Goal: Information Seeking & Learning: Learn about a topic

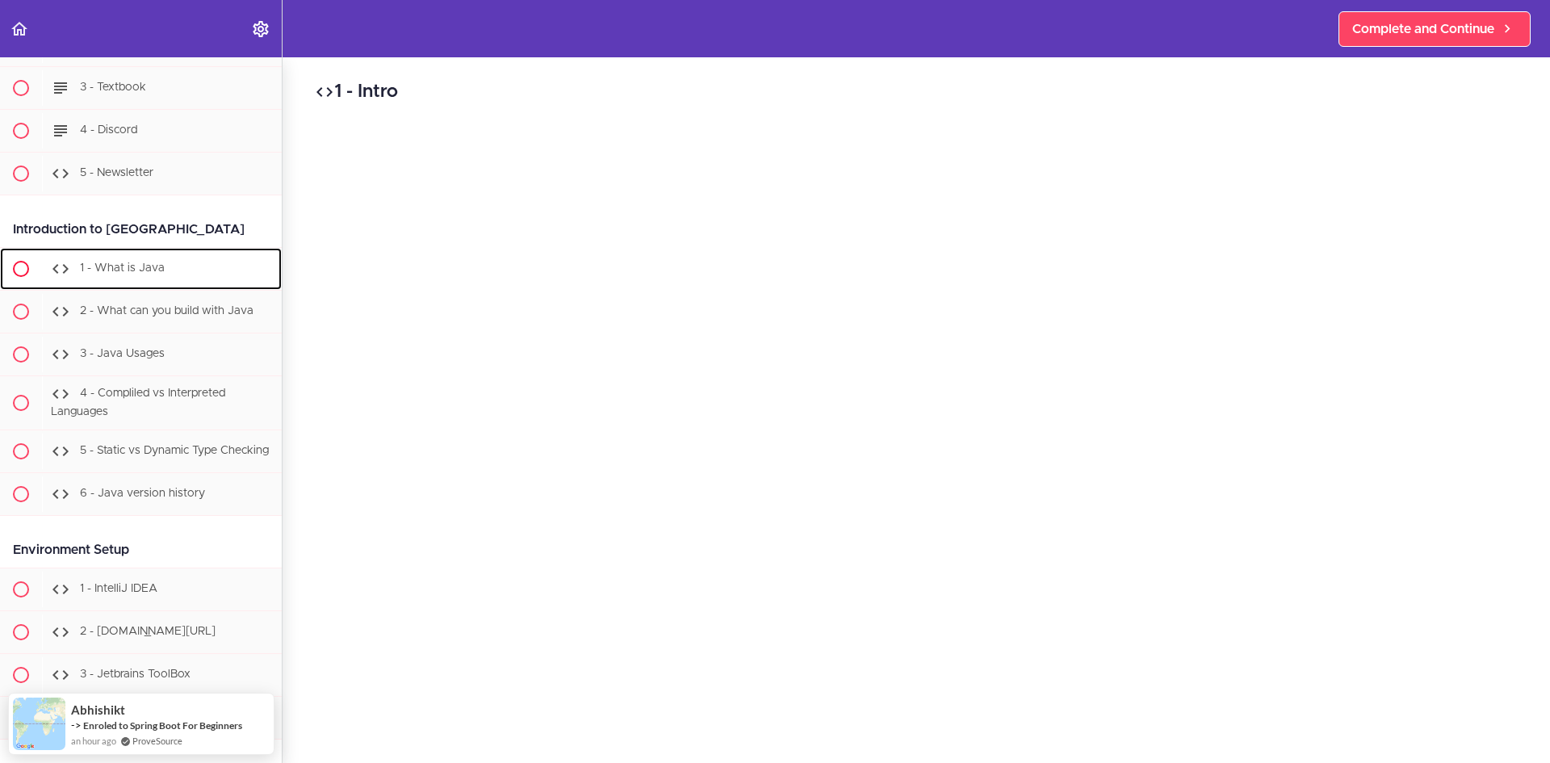
click at [137, 270] on span "1 - What is Java" at bounding box center [122, 267] width 85 height 11
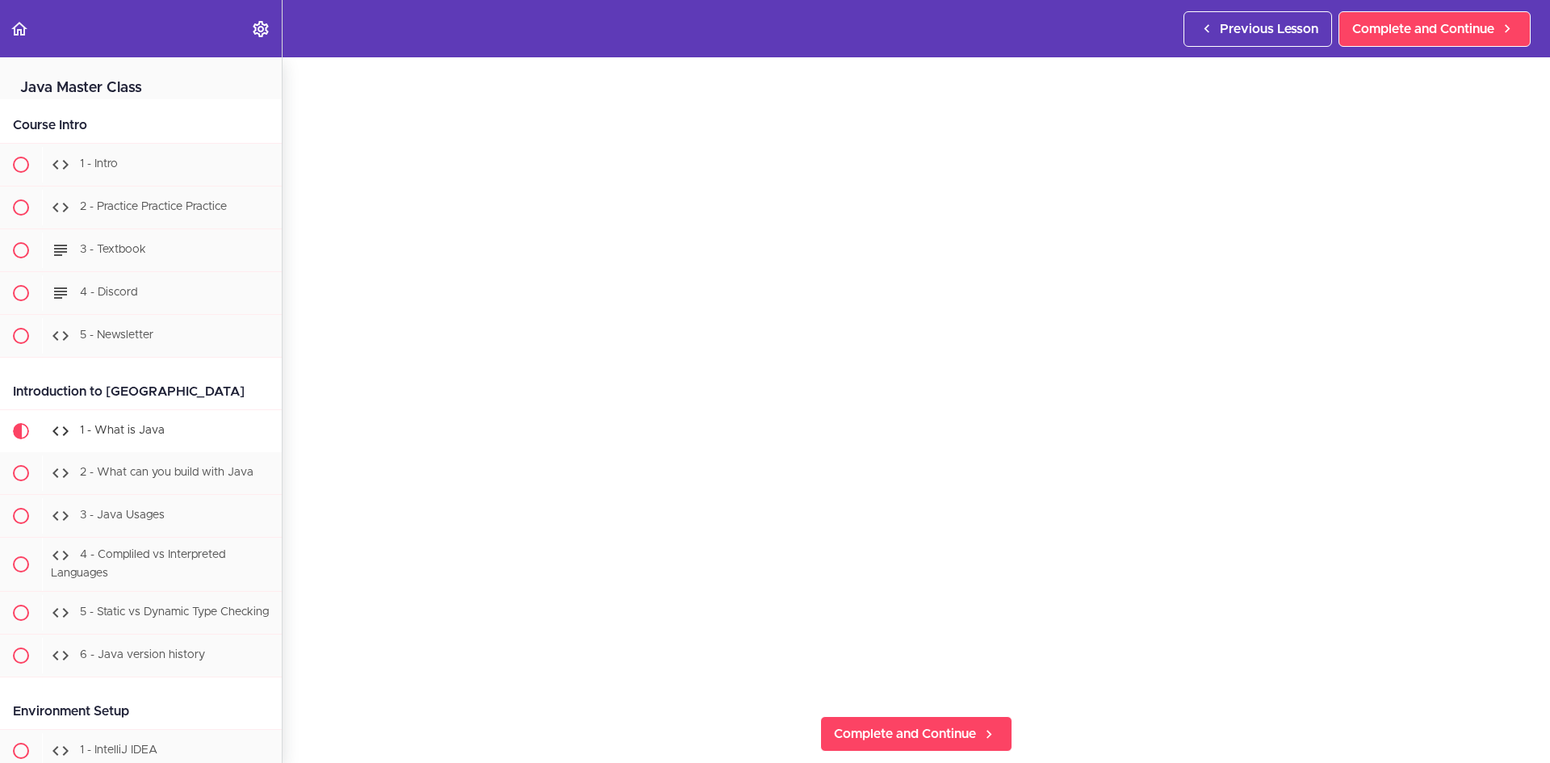
scroll to position [161, 0]
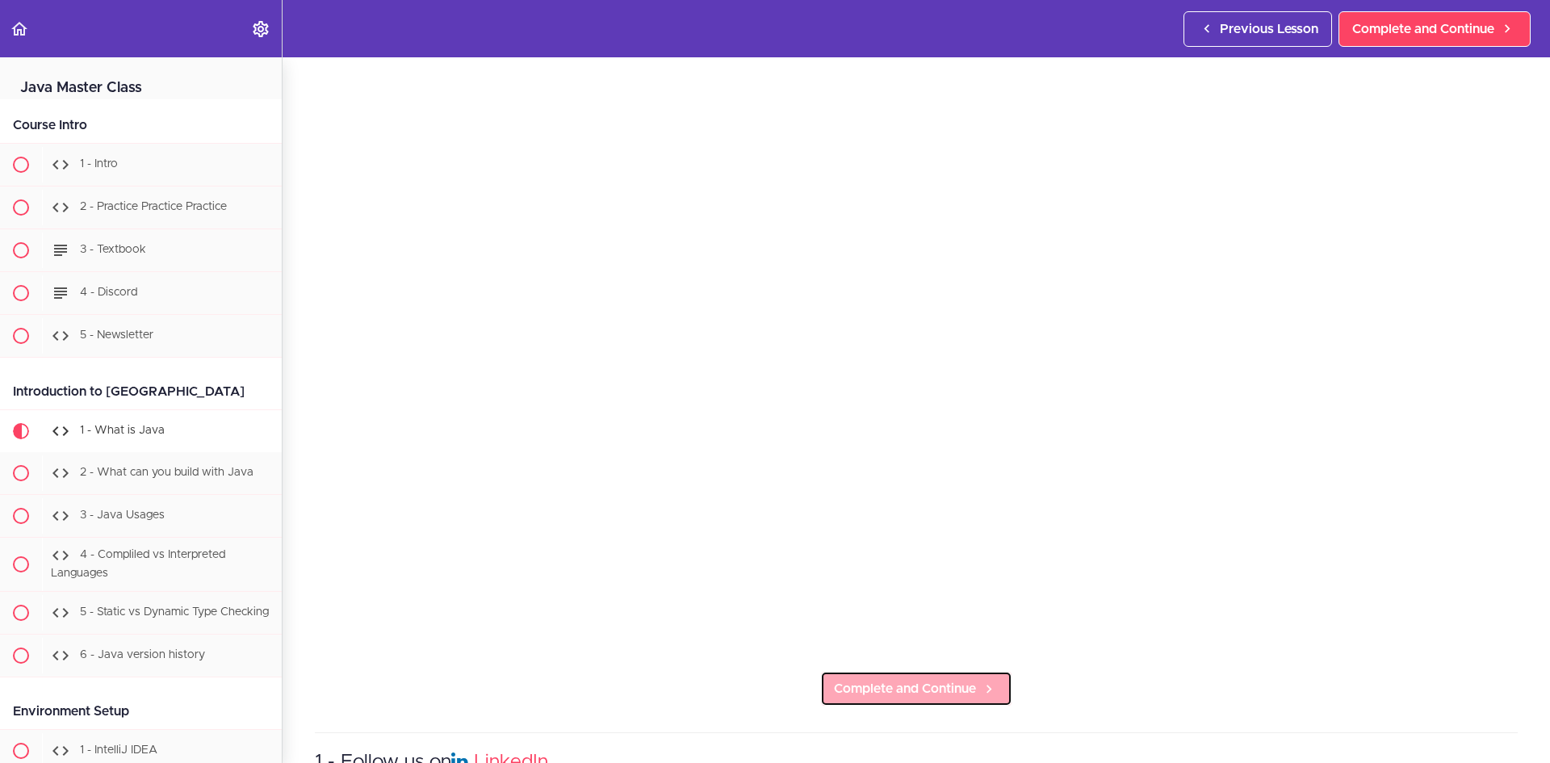
click at [963, 684] on span "Complete and Continue" at bounding box center [905, 688] width 142 height 19
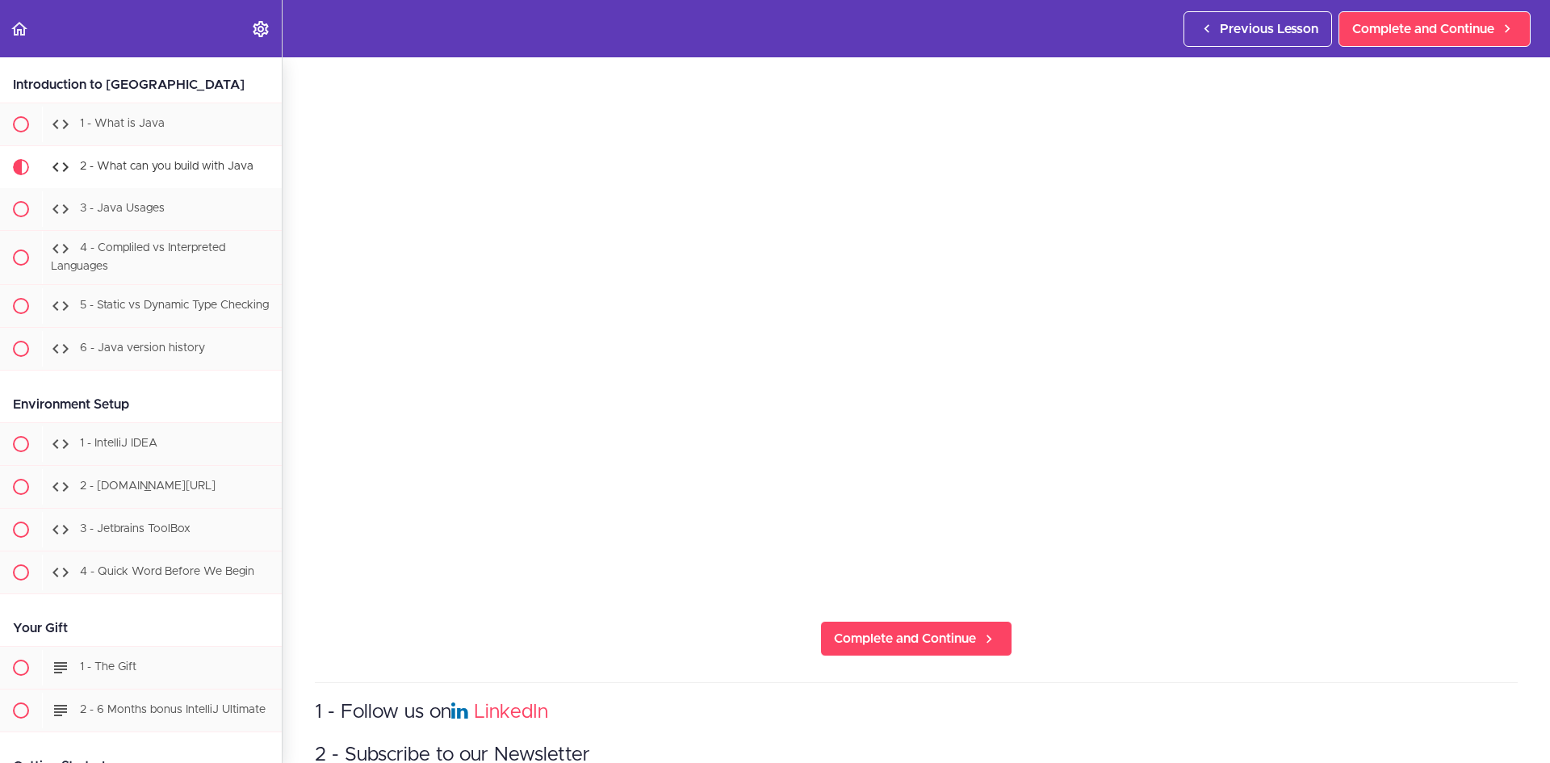
scroll to position [242, 0]
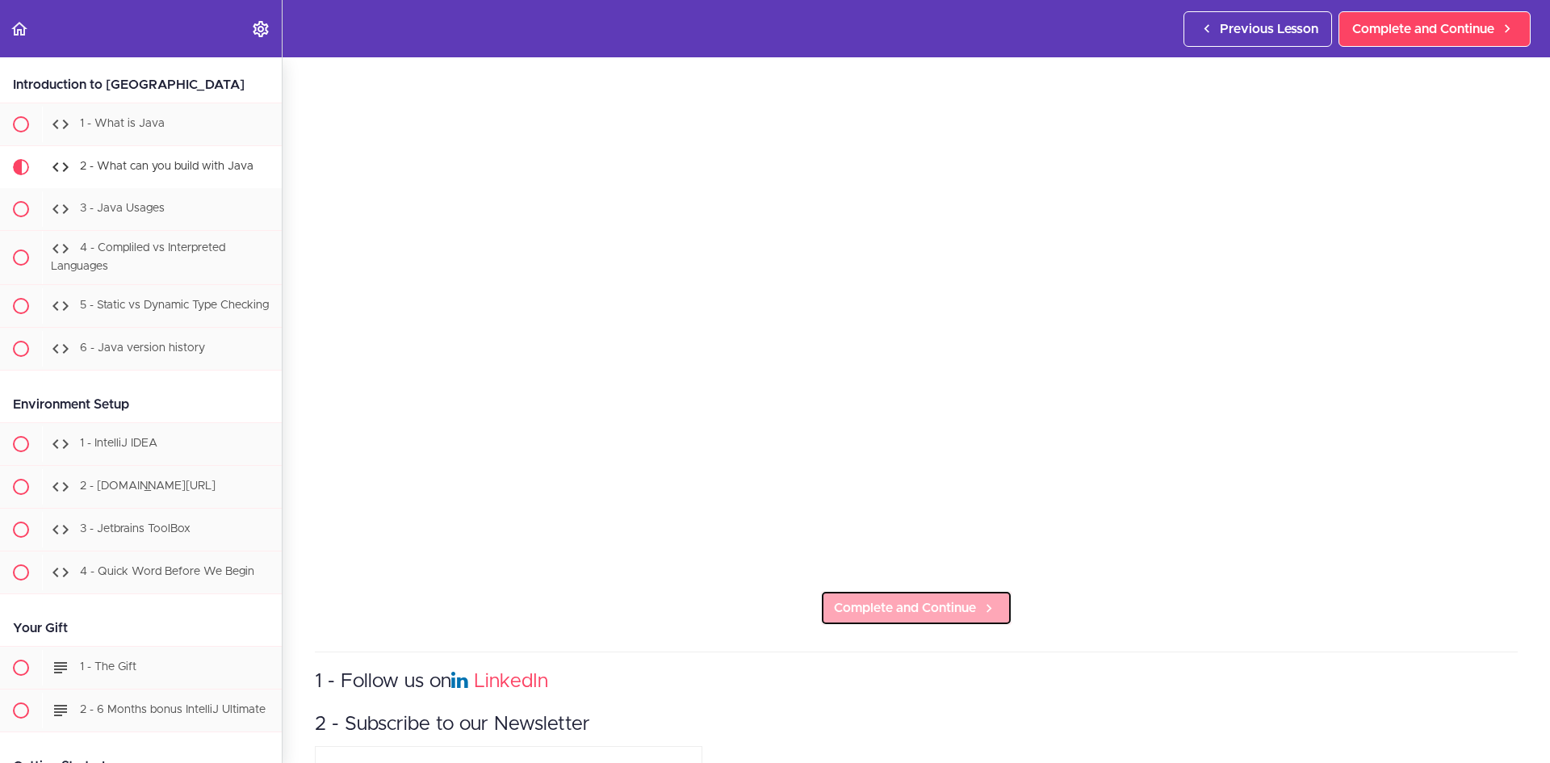
click at [898, 598] on span "Complete and Continue" at bounding box center [905, 607] width 142 height 19
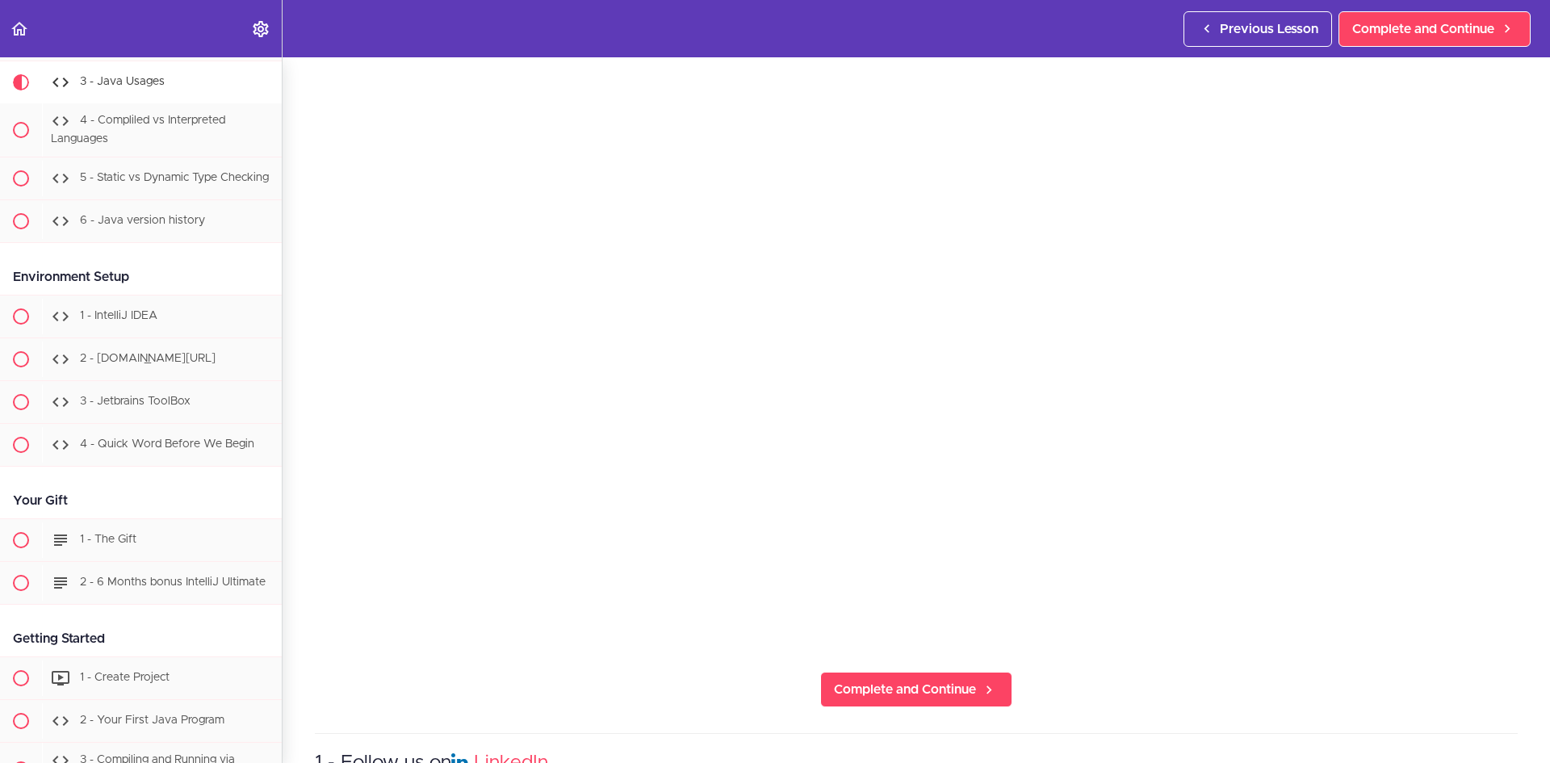
scroll to position [161, 0]
click at [960, 682] on span "Complete and Continue" at bounding box center [905, 688] width 142 height 19
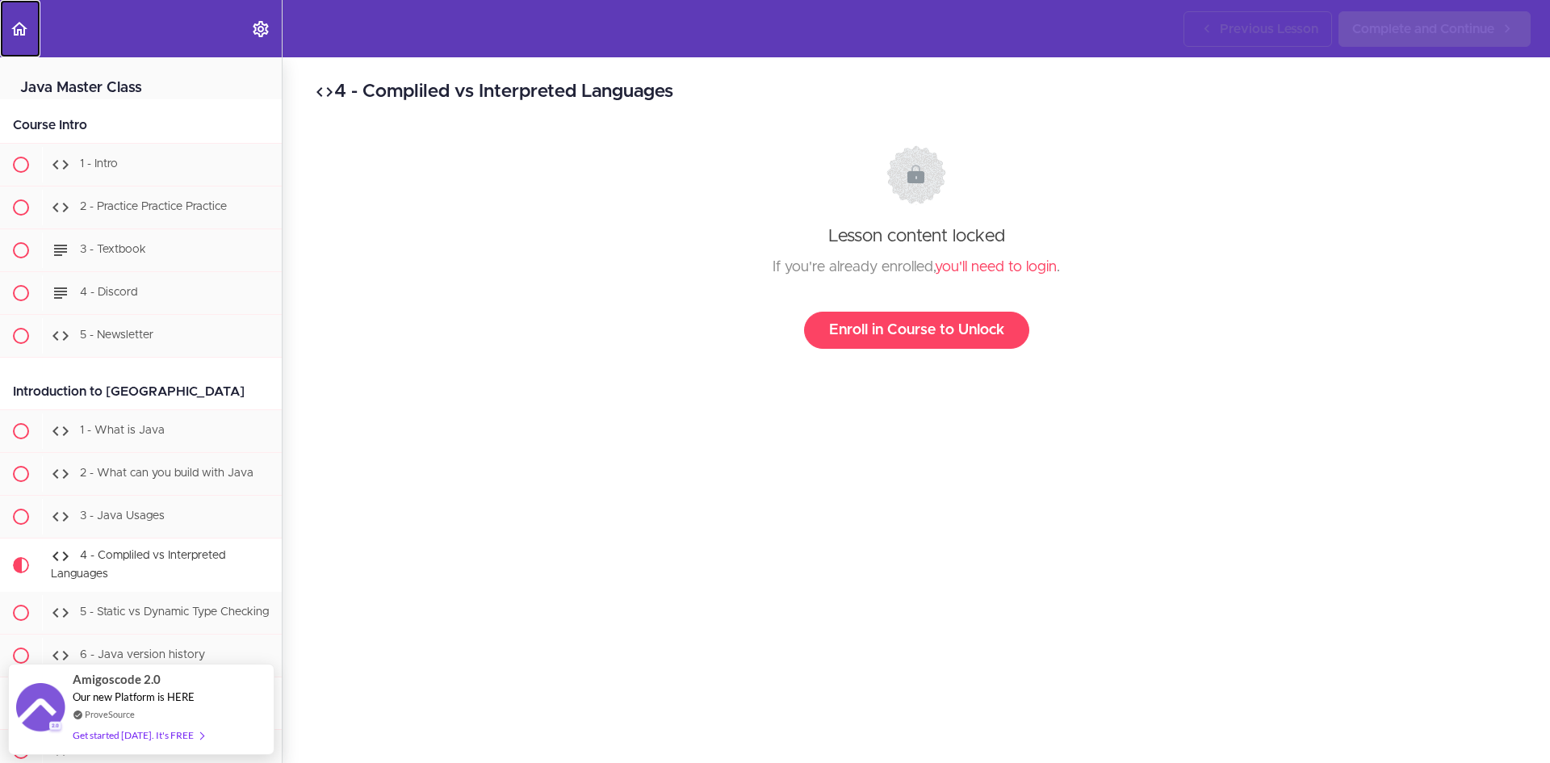
click at [17, 23] on icon "Back to course curriculum" at bounding box center [19, 28] width 19 height 19
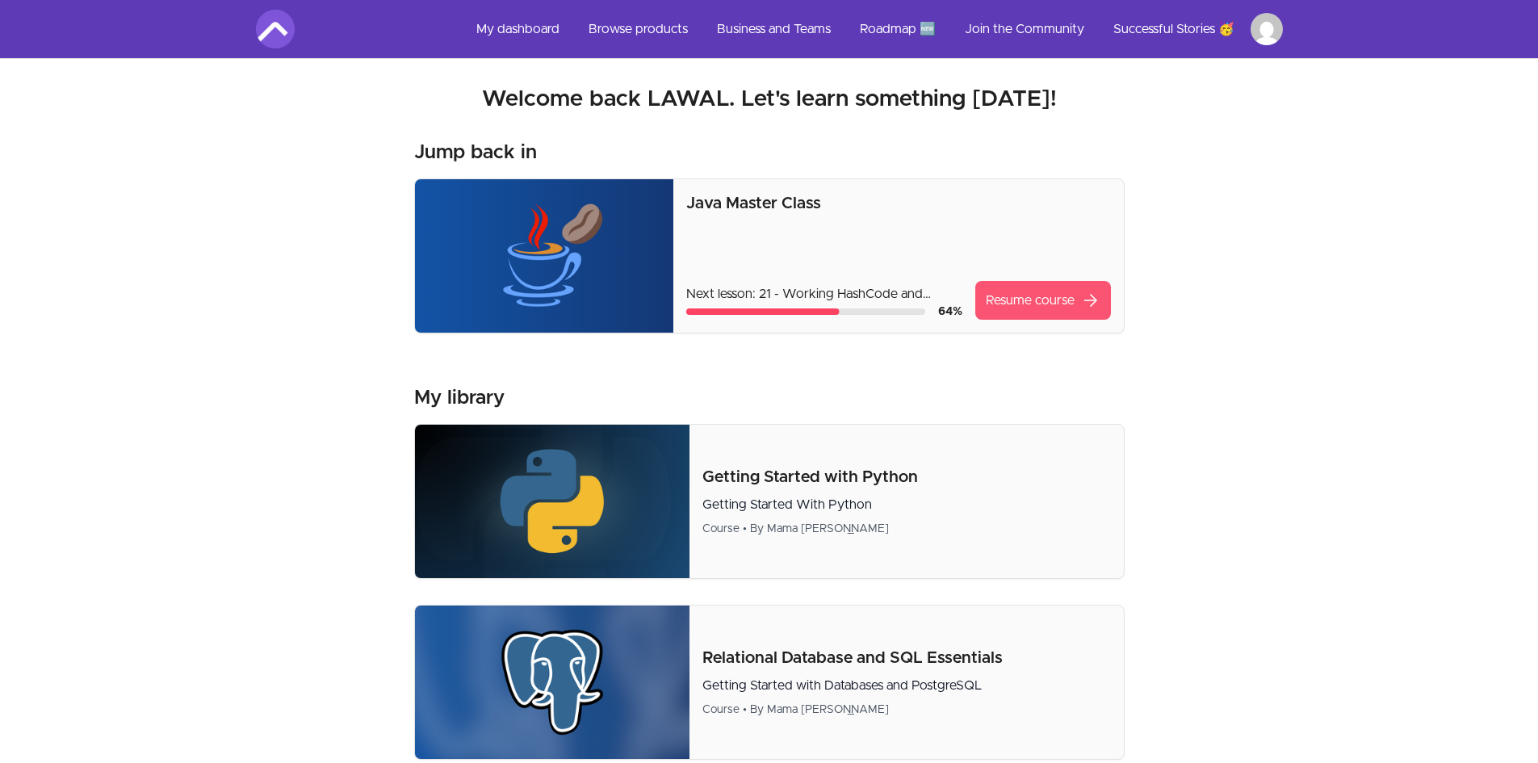
click at [1029, 308] on link "Resume course arrow_forward" at bounding box center [1043, 300] width 136 height 39
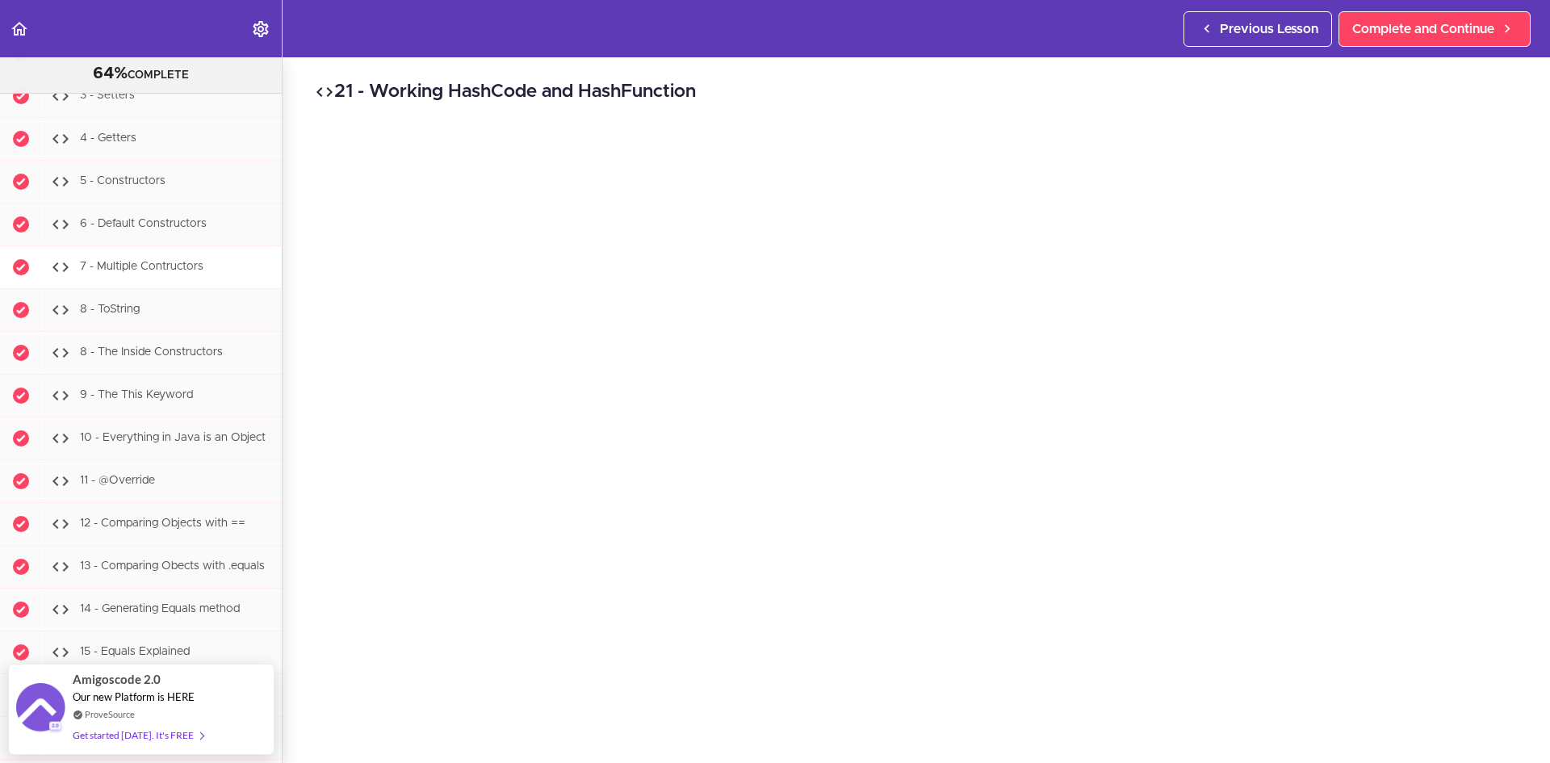
scroll to position [7441, 0]
click at [120, 698] on div "Amigoscode 2.0 Our new Platform is HERE ProveSource Get started today. It's FREE" at bounding box center [141, 701] width 136 height 90
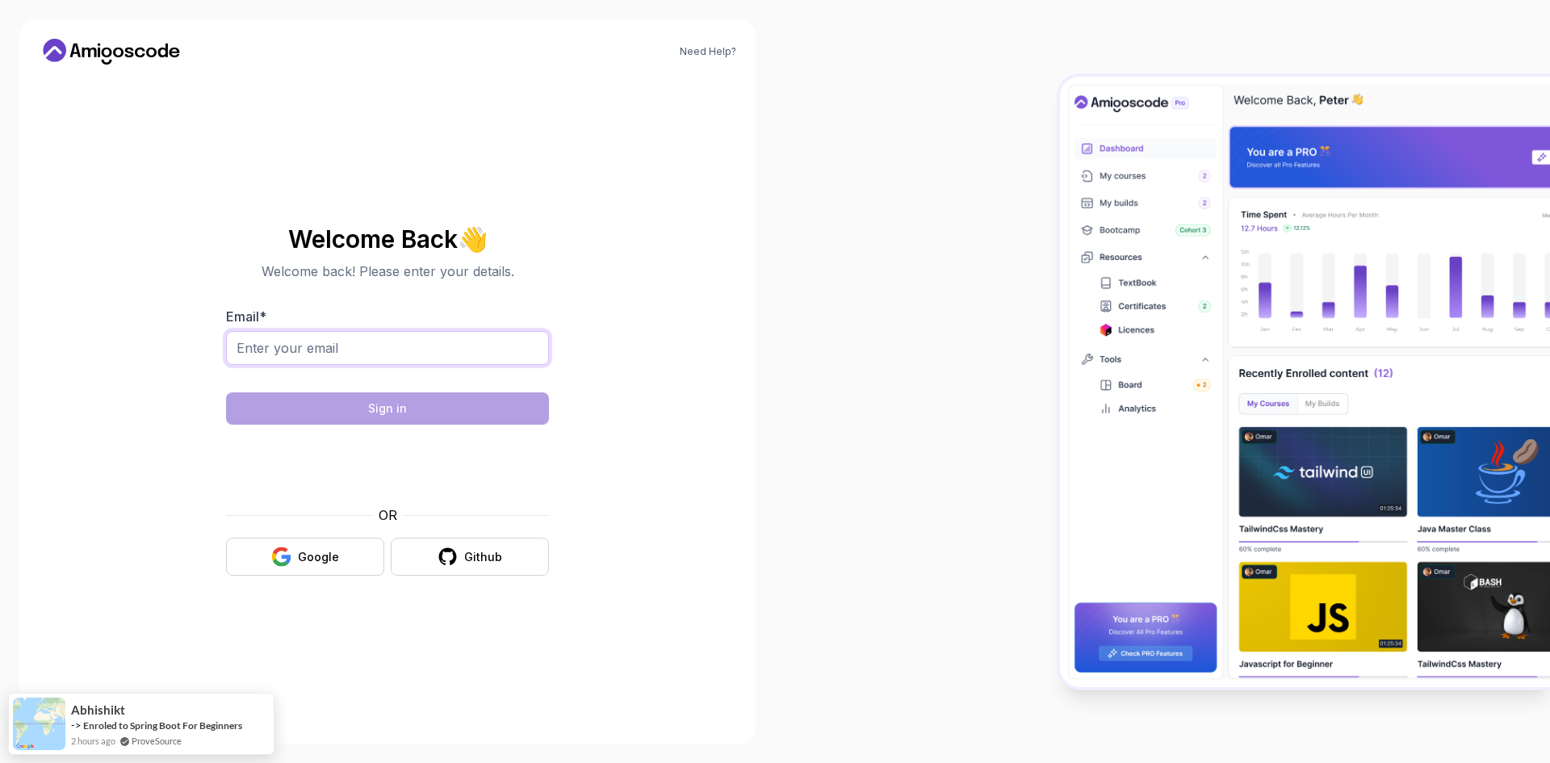
click at [358, 343] on input "Email *" at bounding box center [387, 348] width 323 height 34
type input "[EMAIL_ADDRESS][DOMAIN_NAME]"
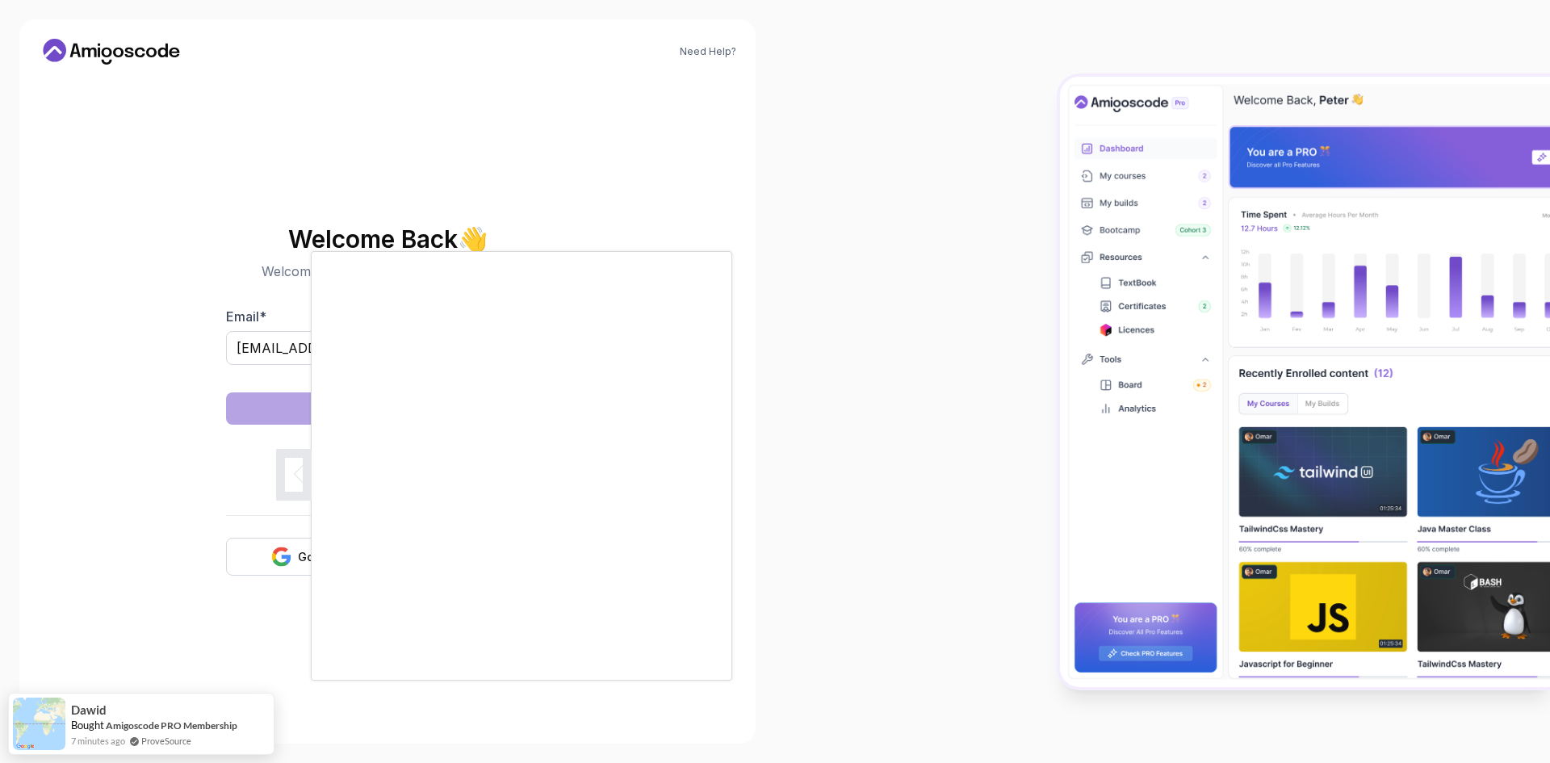
click at [1008, 248] on body "Need Help? Welcome Back 👋 Welcome back! Please enter your details. Email * [EMA…" at bounding box center [775, 381] width 1550 height 763
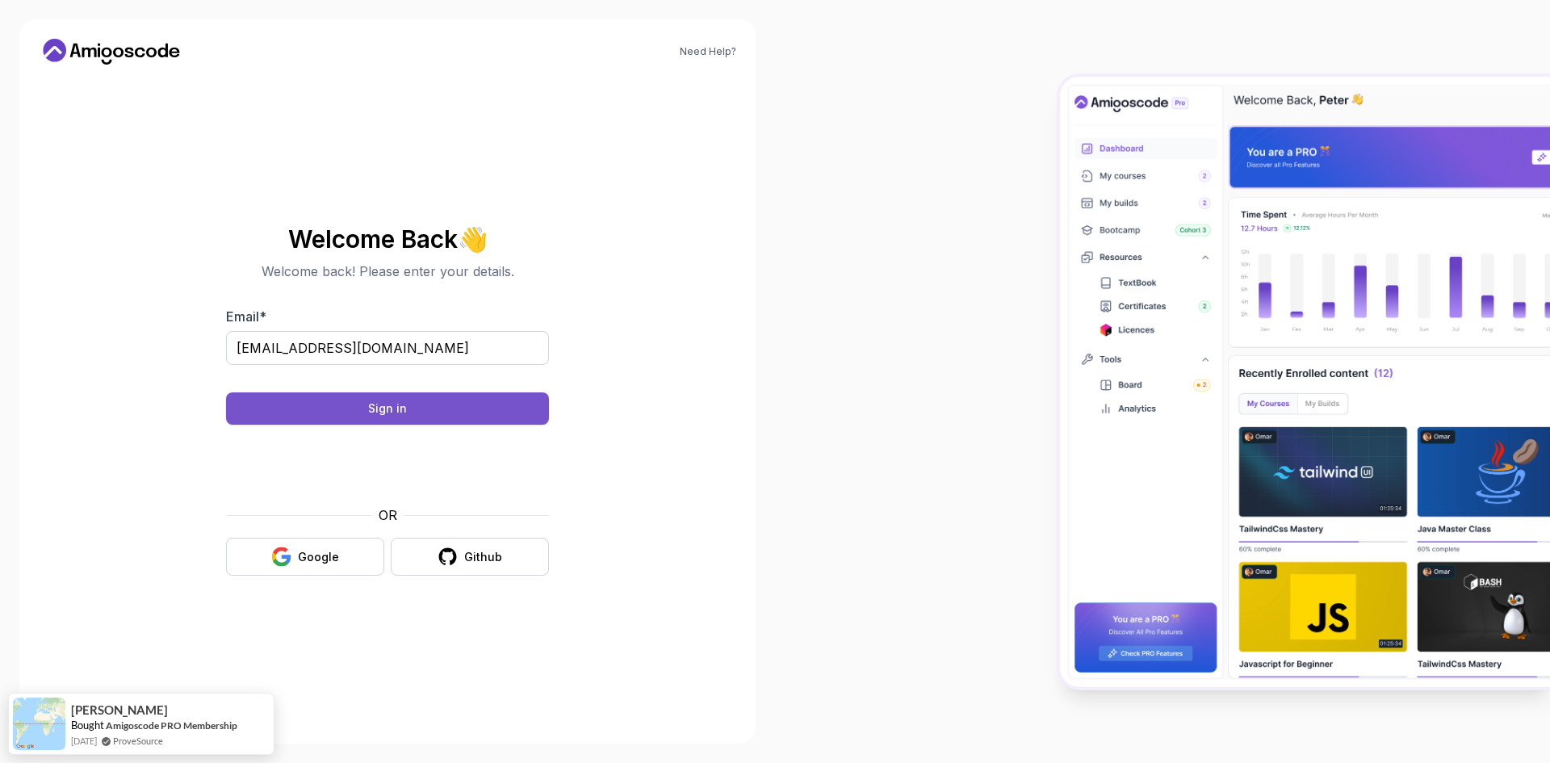
click at [438, 402] on button "Sign in" at bounding box center [387, 408] width 323 height 32
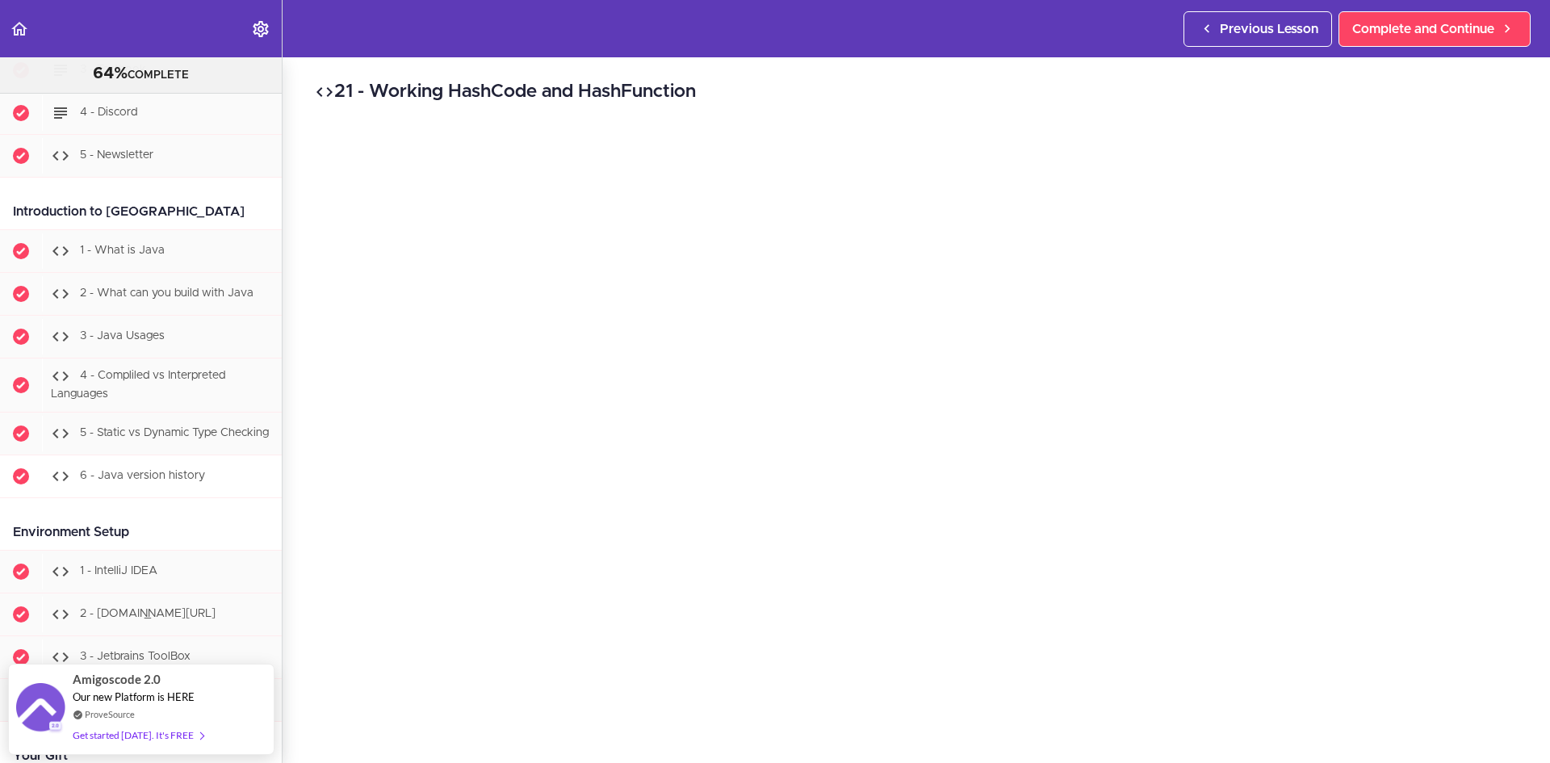
scroll to position [242, 0]
click at [166, 433] on span "5 - Static vs Dynamic Type Checking" at bounding box center [174, 431] width 189 height 11
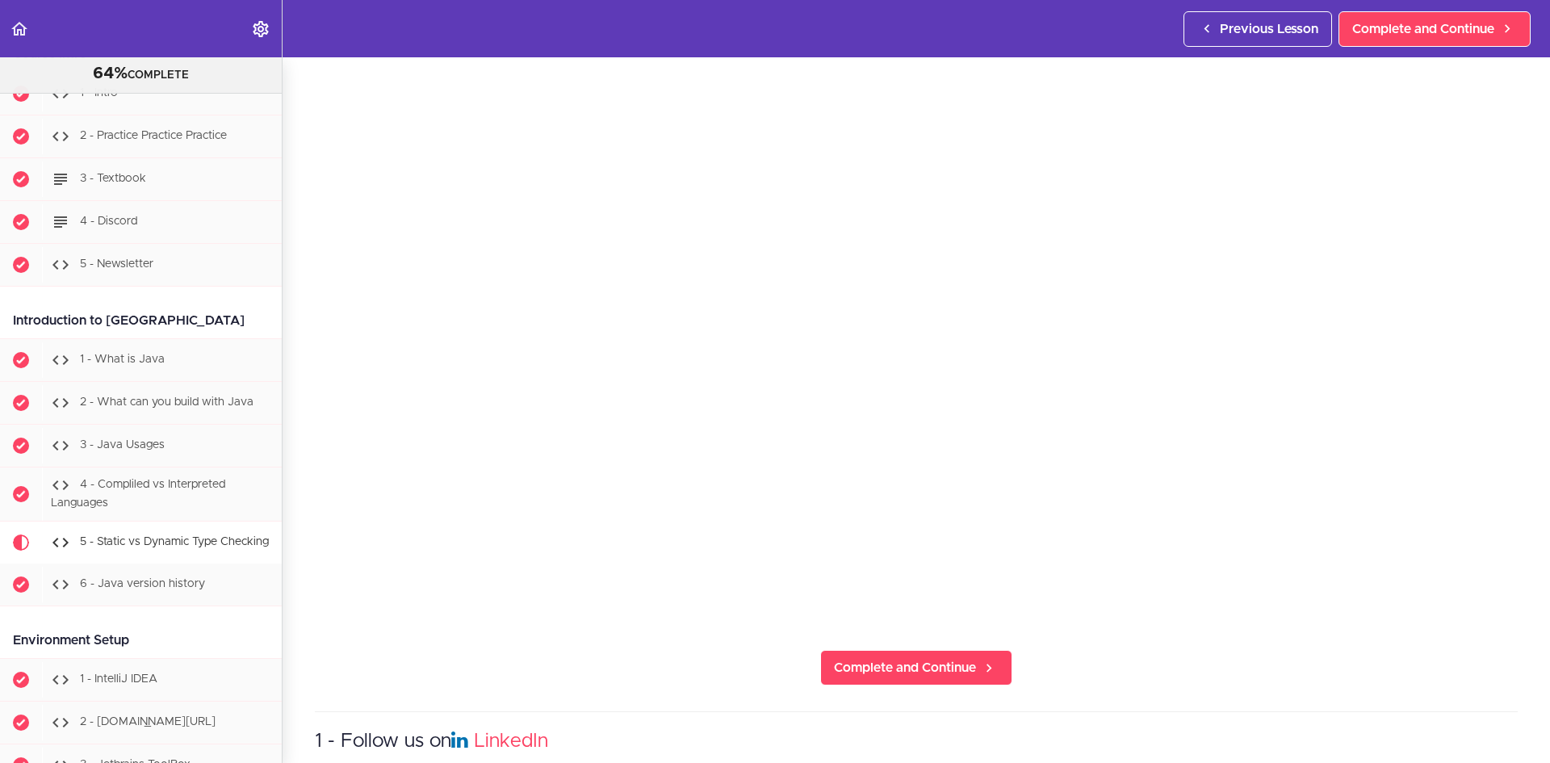
scroll to position [242, 0]
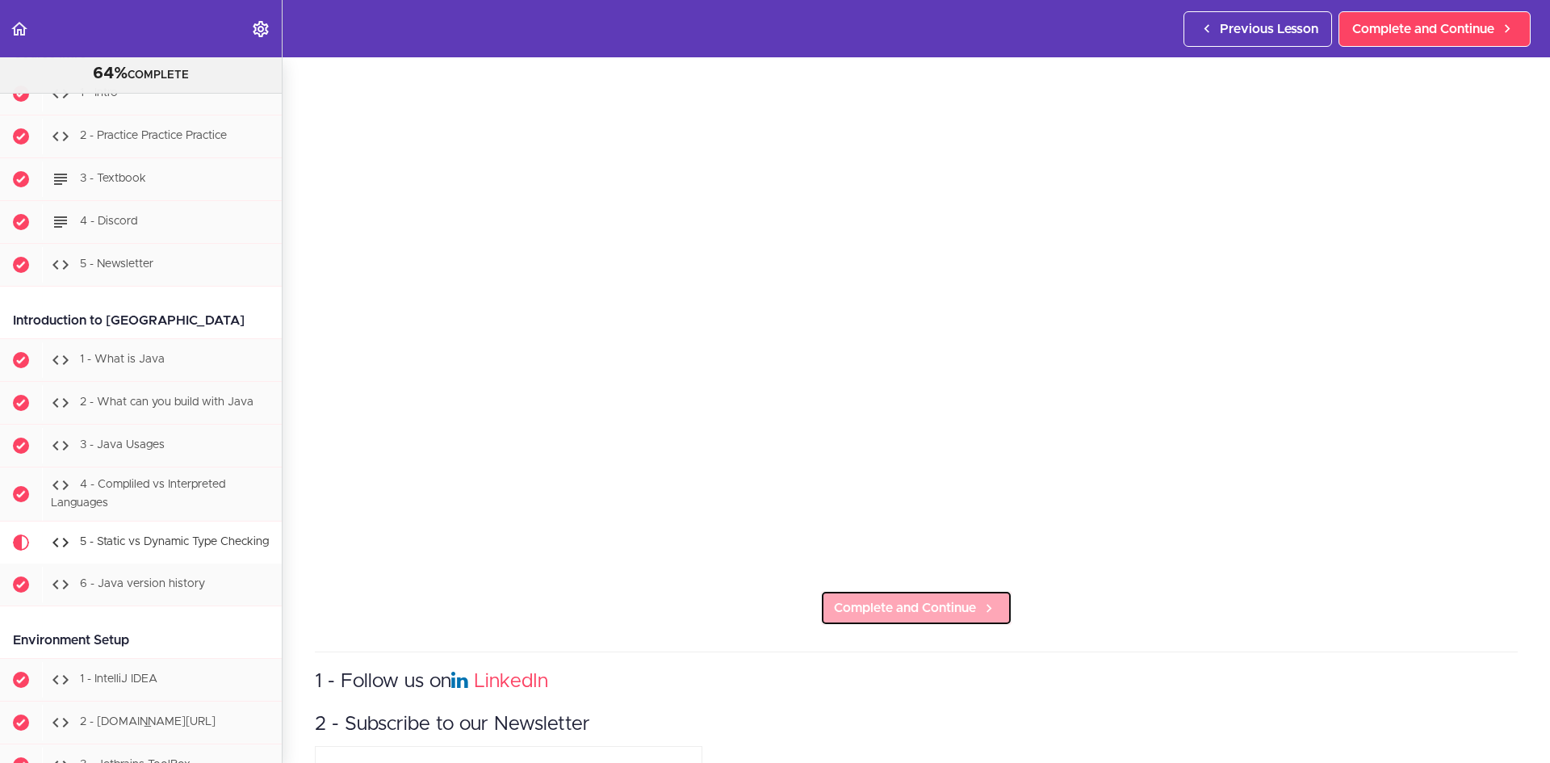
click at [916, 610] on span "Complete and Continue" at bounding box center [905, 607] width 142 height 19
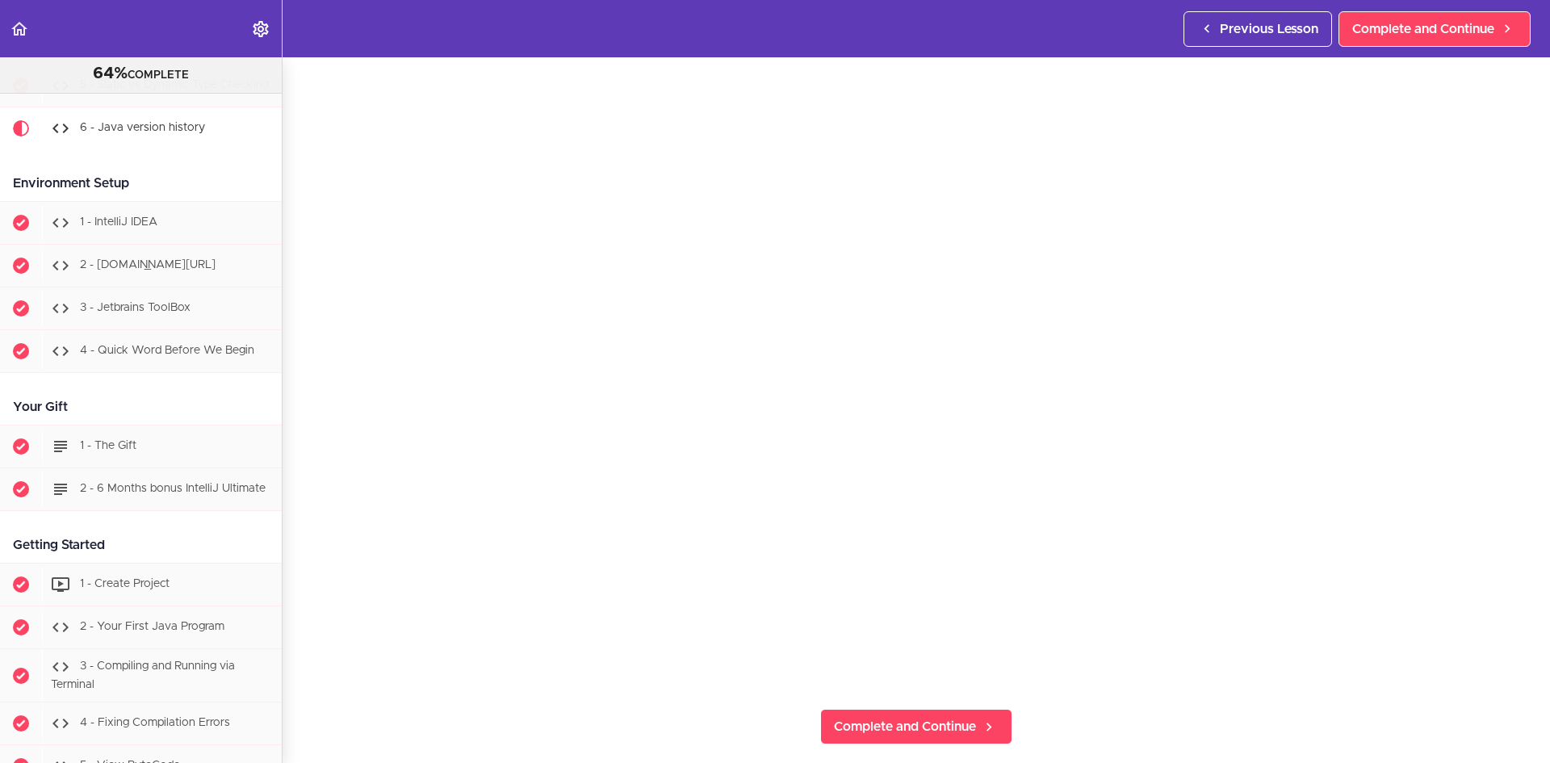
scroll to position [161, 0]
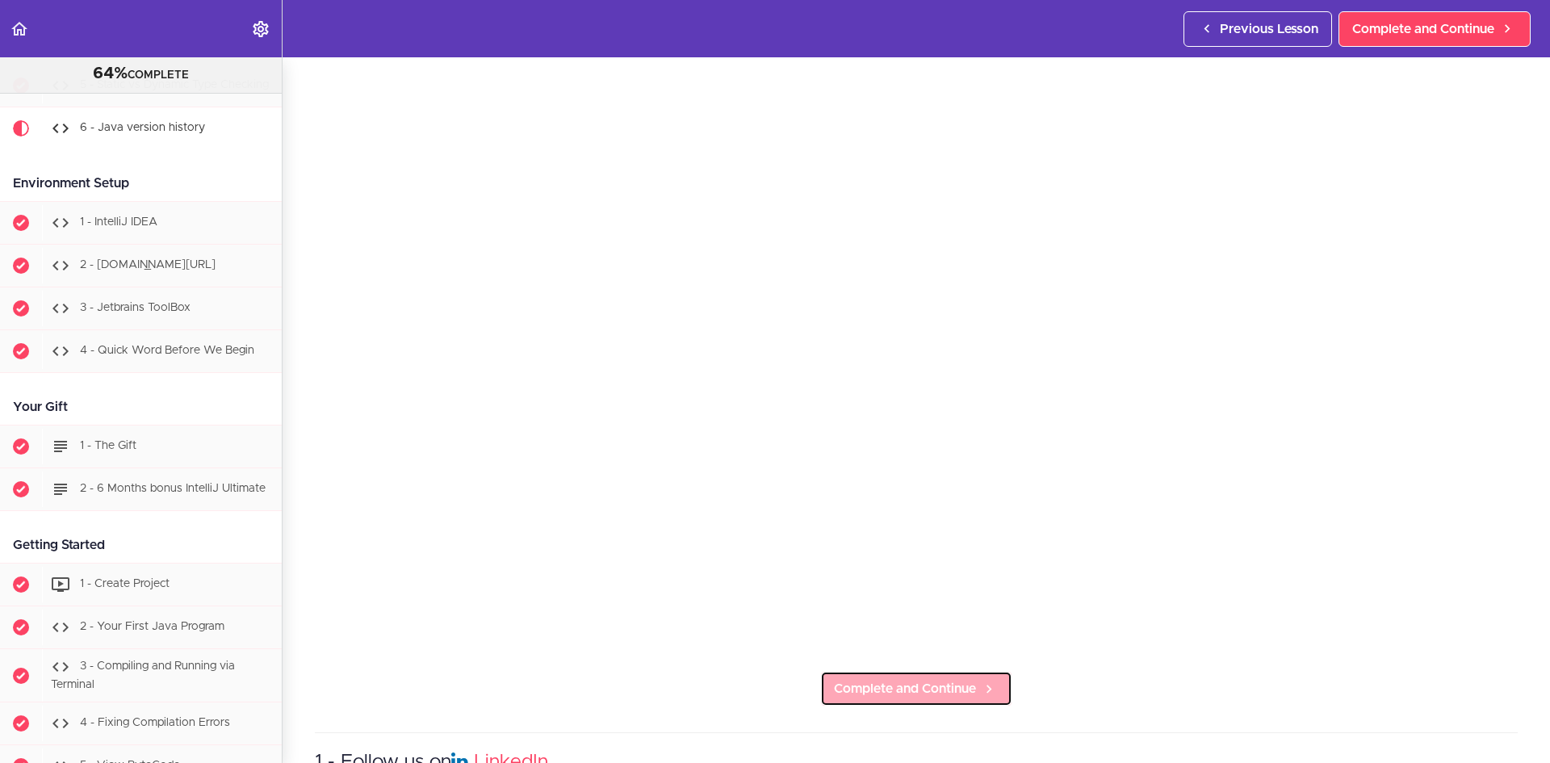
click at [979, 687] on icon at bounding box center [988, 689] width 19 height 17
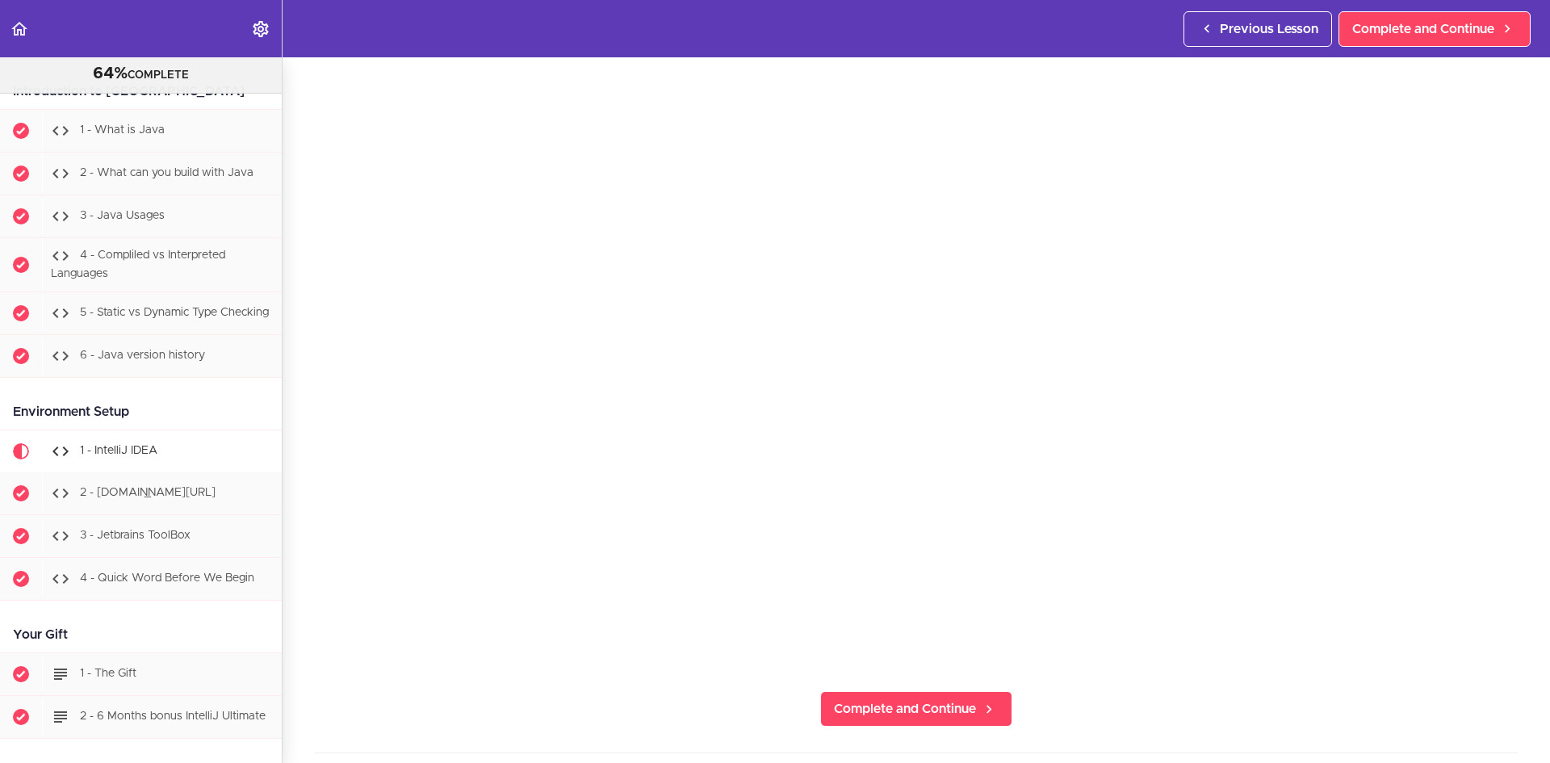
scroll to position [107, 0]
click at [899, 736] on span "Complete and Continue" at bounding box center [905, 743] width 142 height 19
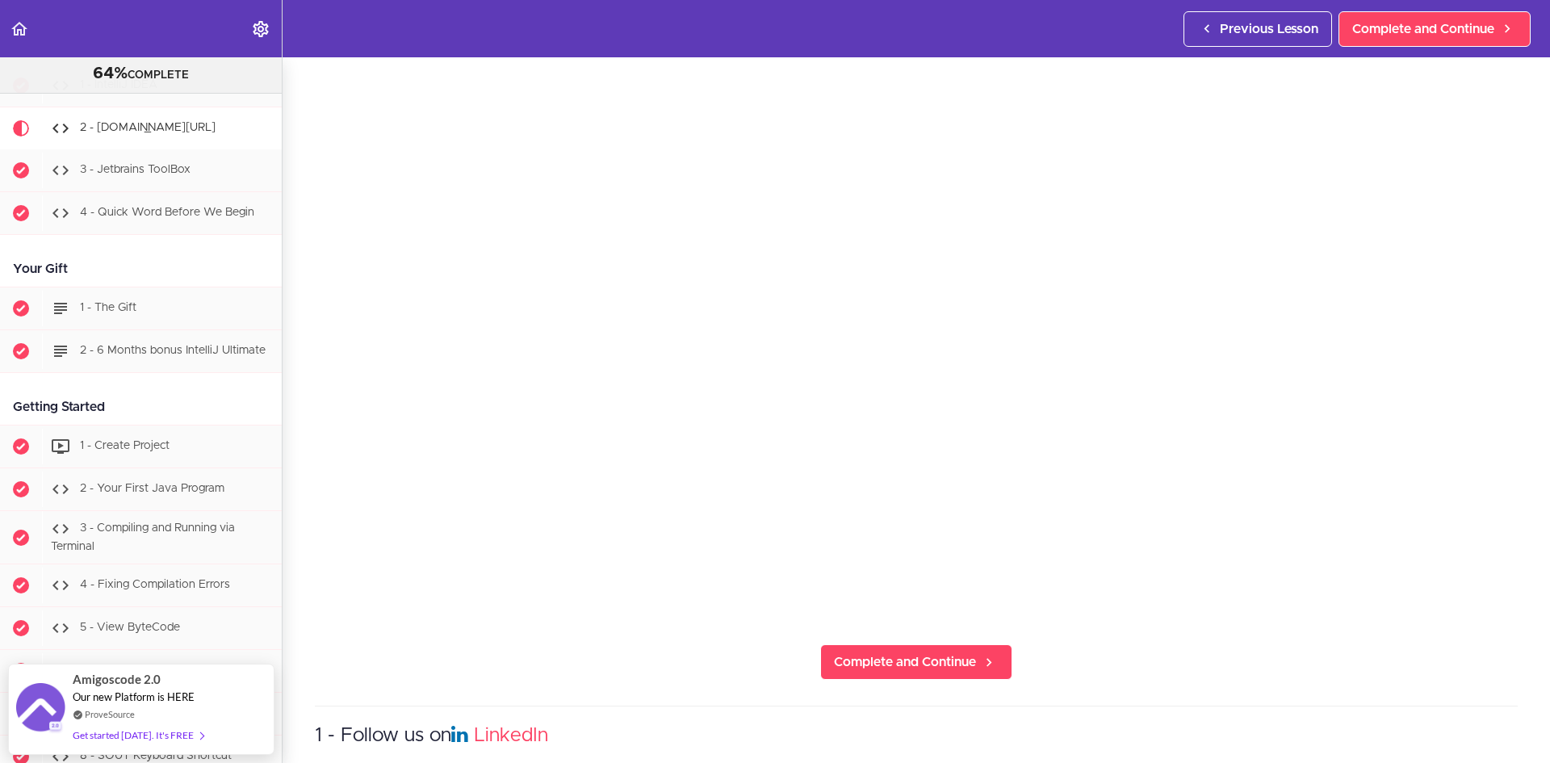
scroll to position [187, 0]
click at [1238, 725] on h3 "1 - Follow us on LinkedIn" at bounding box center [916, 736] width 1203 height 27
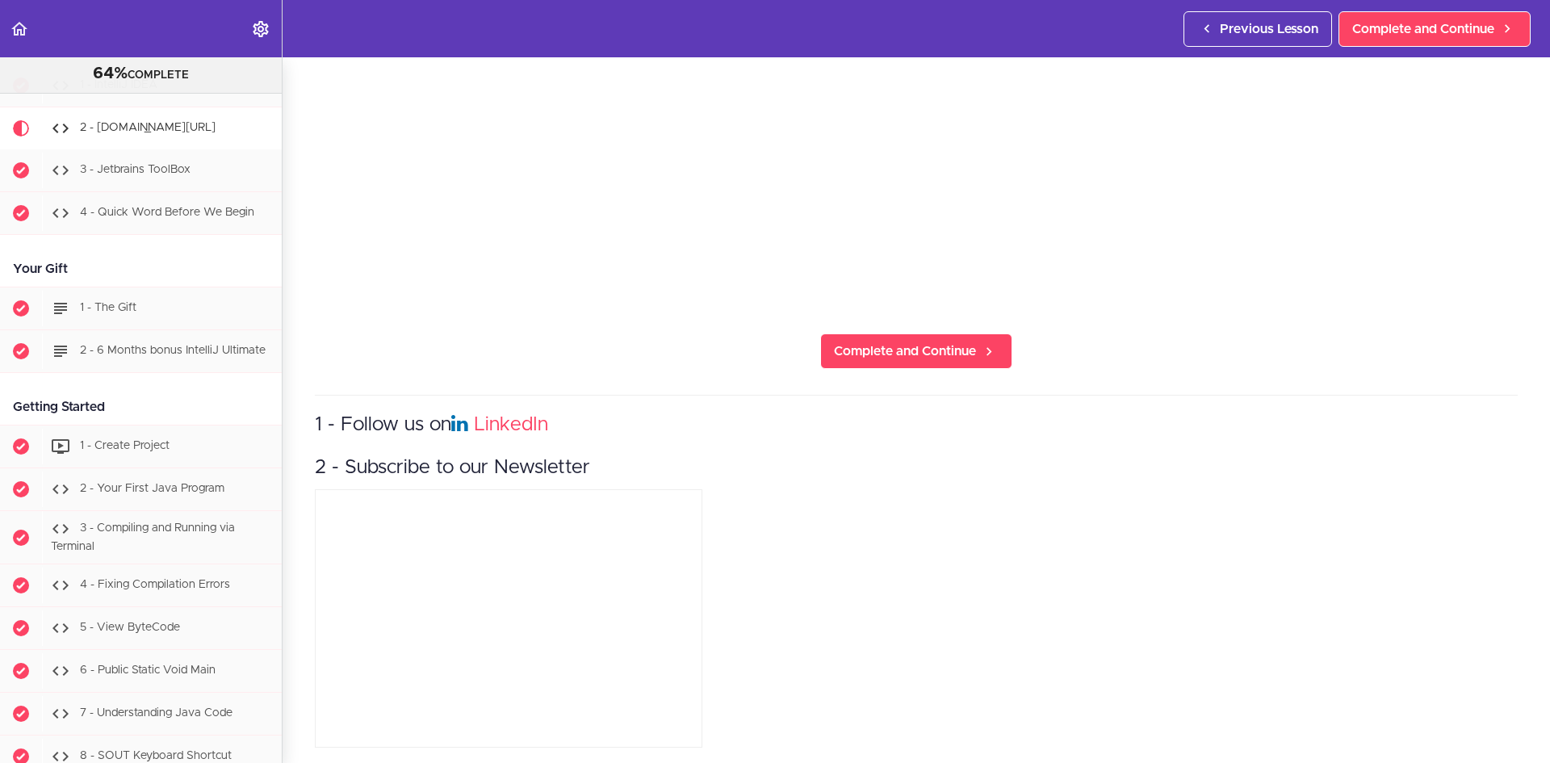
scroll to position [510, 0]
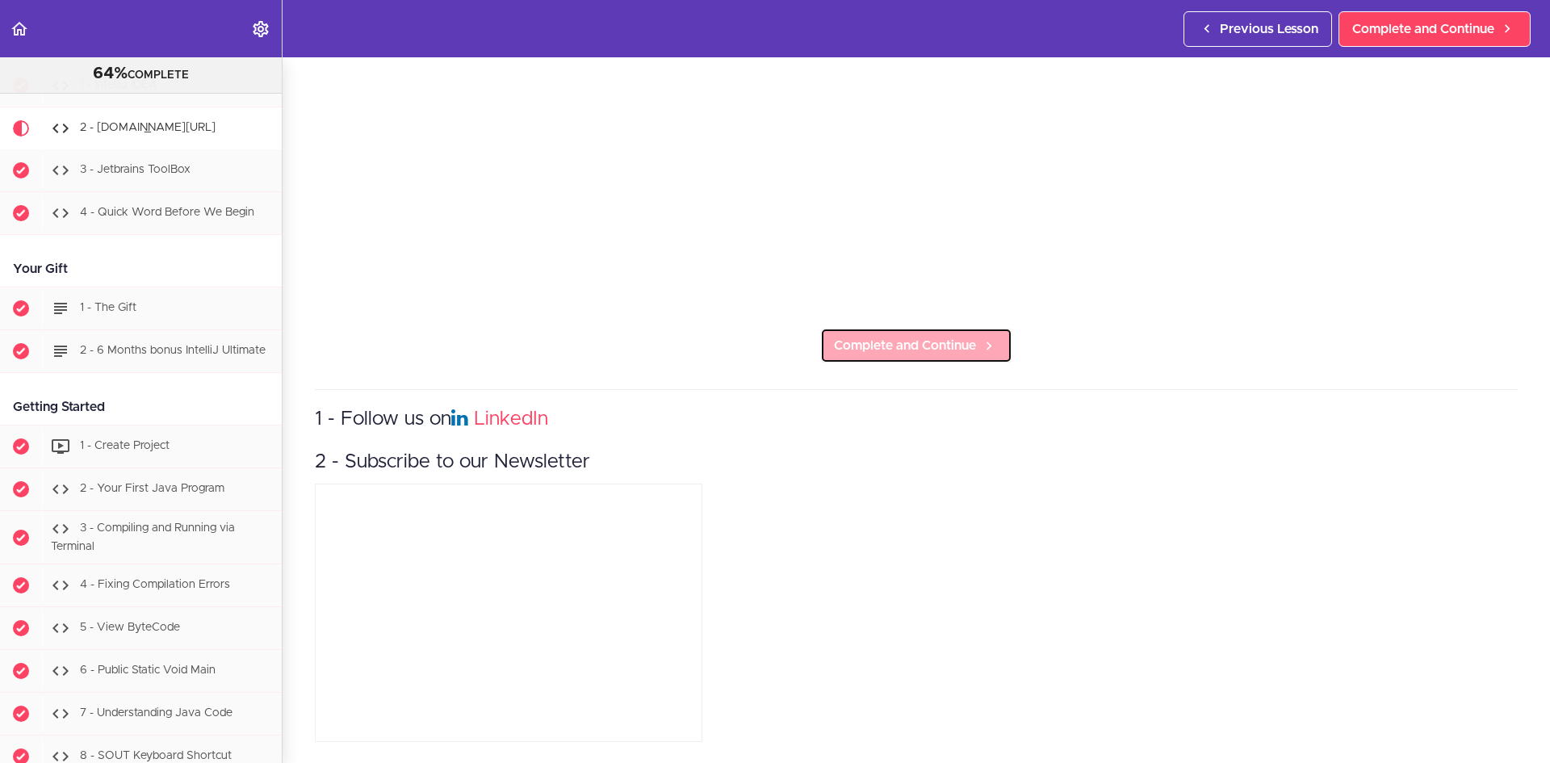
click at [965, 336] on span "Complete and Continue" at bounding box center [905, 345] width 142 height 19
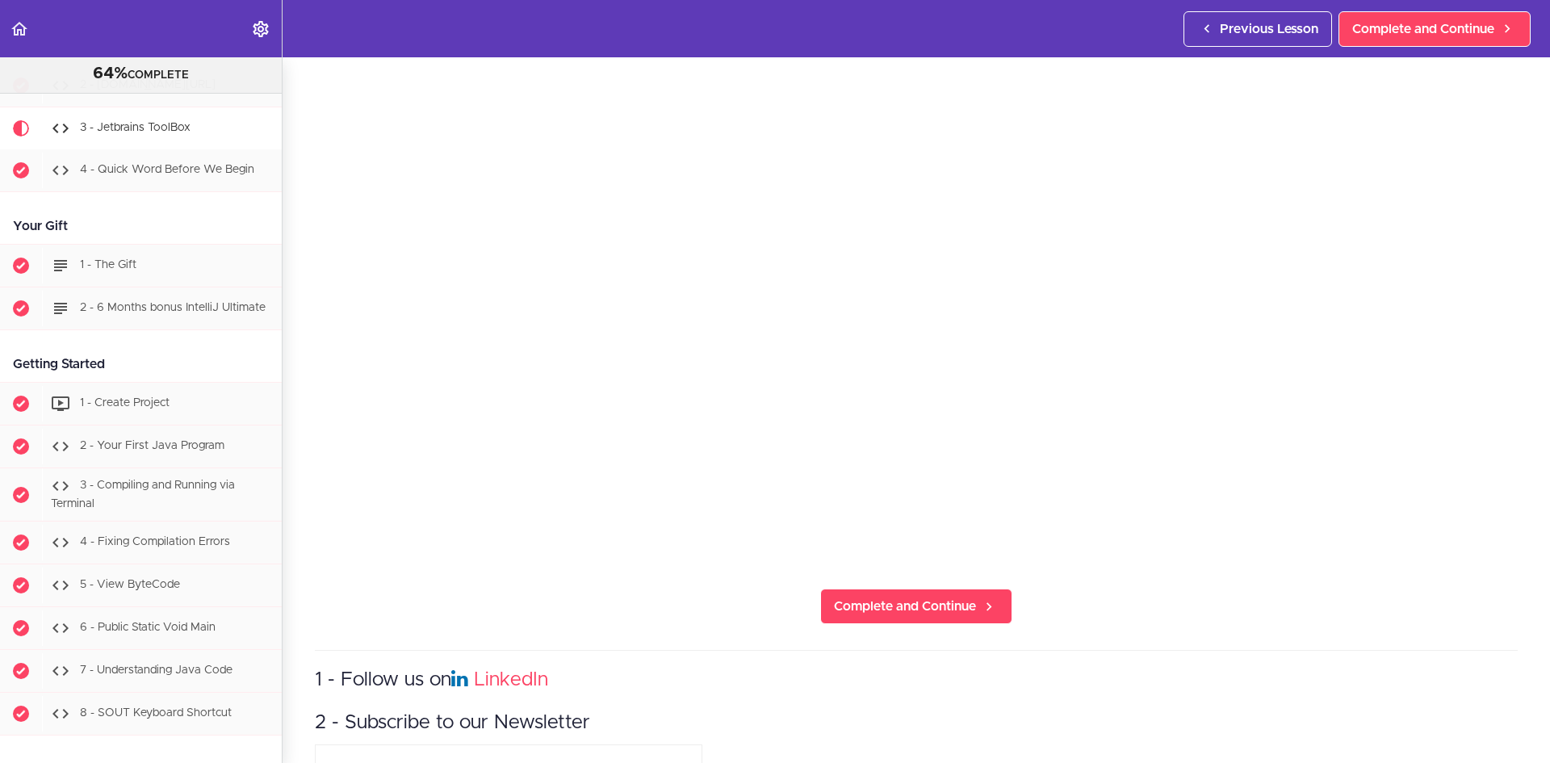
scroll to position [242, 0]
click at [948, 598] on span "Complete and Continue" at bounding box center [905, 607] width 142 height 19
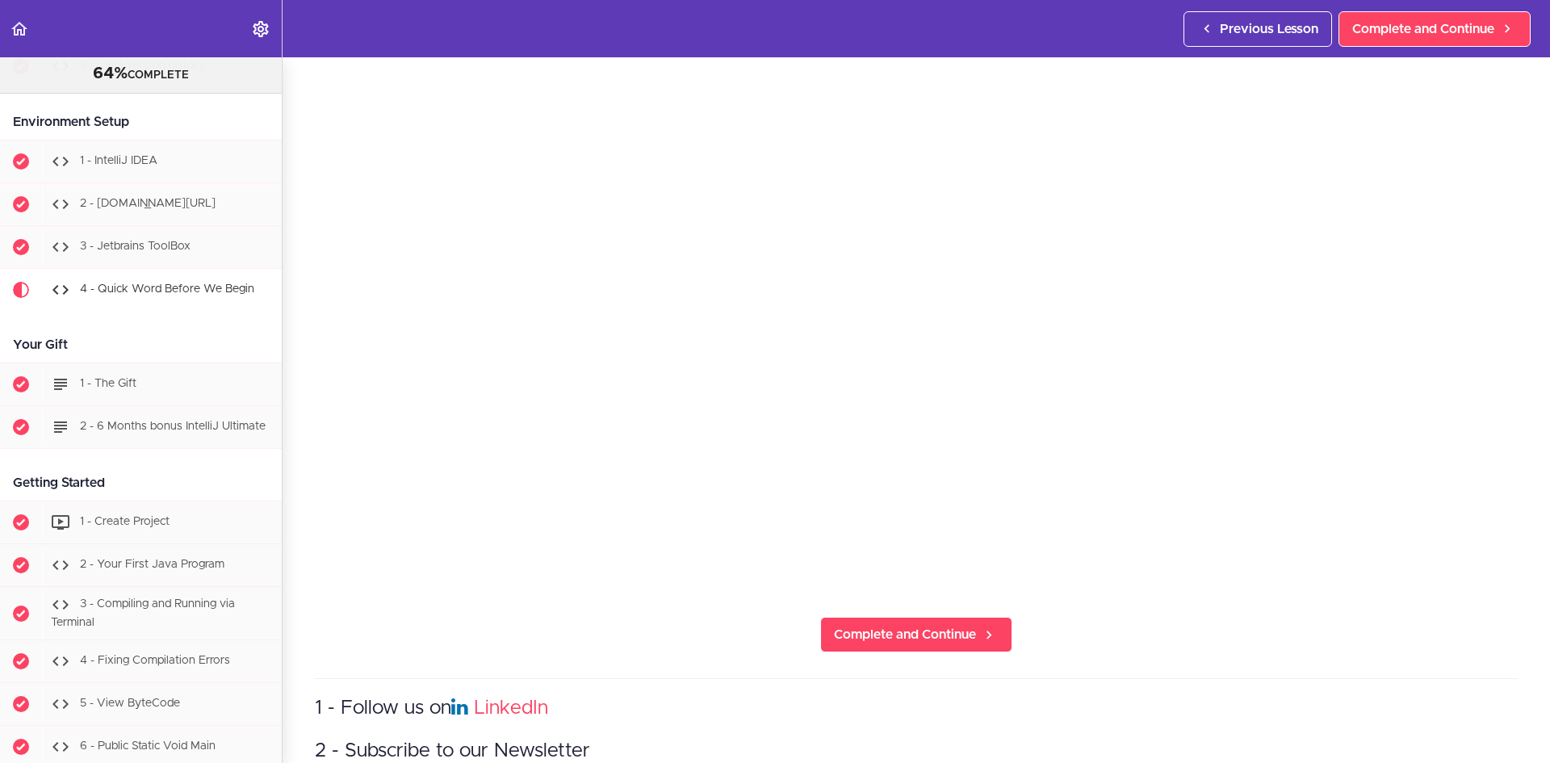
scroll to position [242, 0]
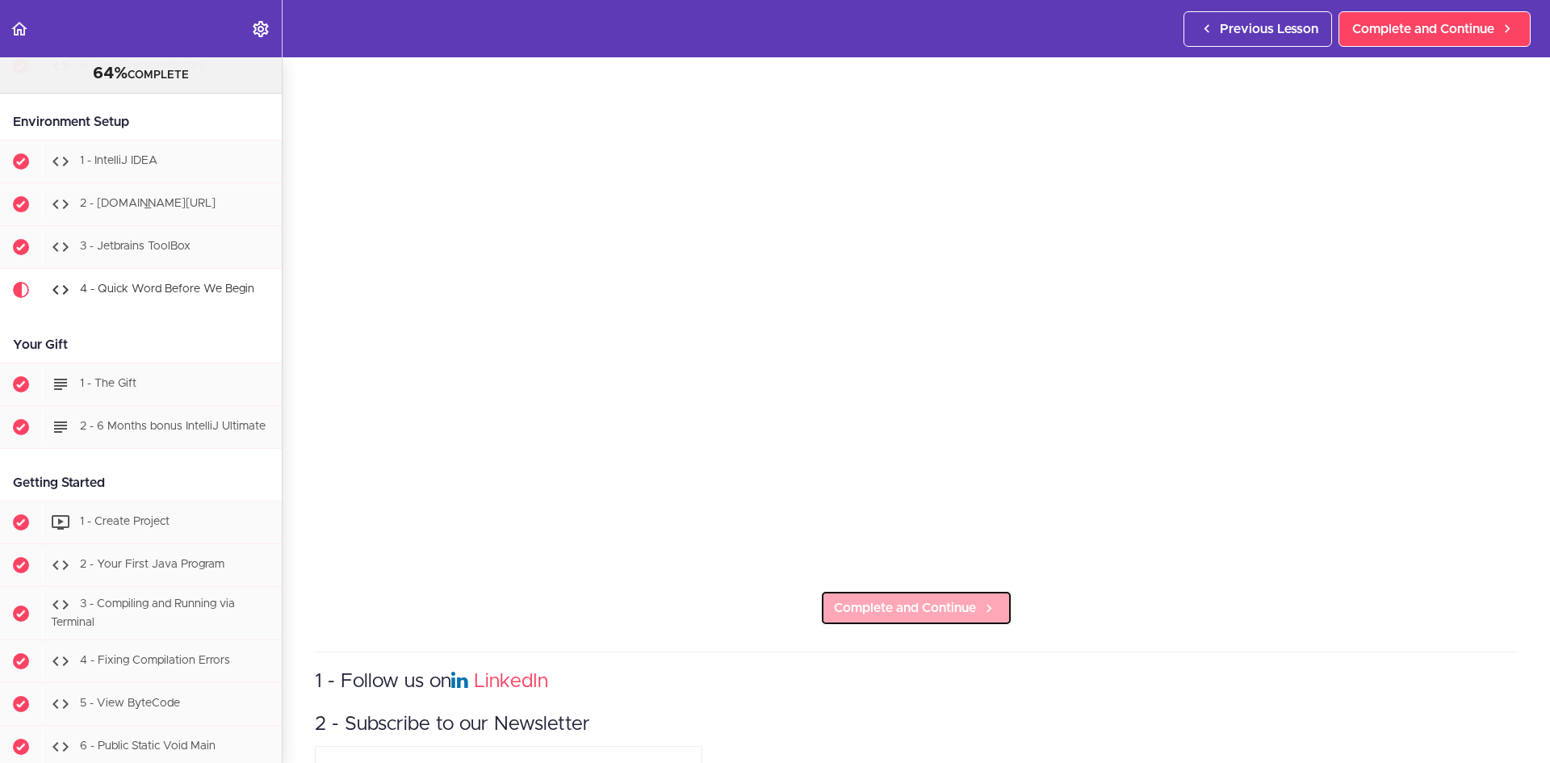
click at [954, 609] on span "Complete and Continue" at bounding box center [905, 607] width 142 height 19
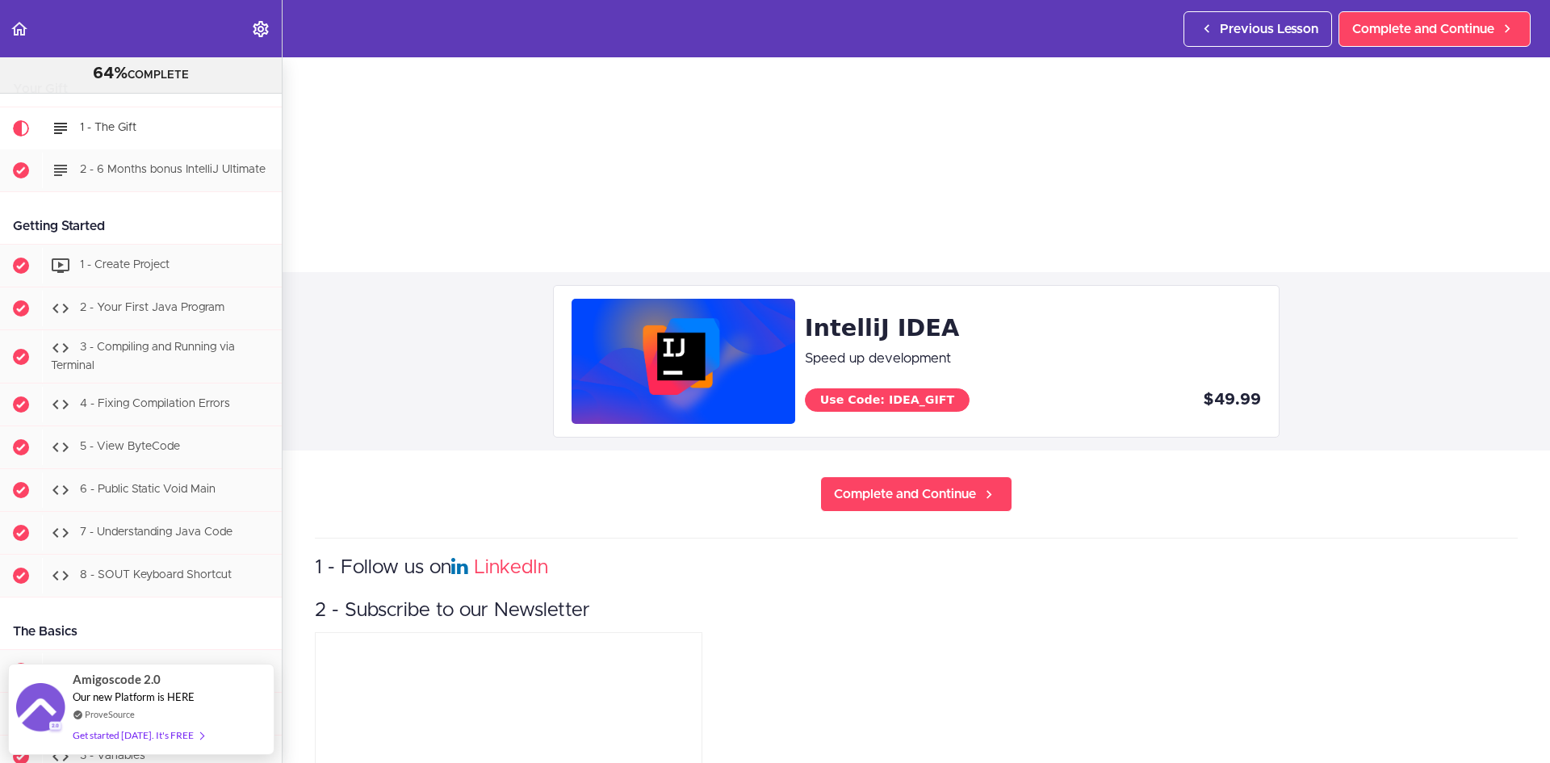
scroll to position [104, 0]
click at [931, 498] on span "Complete and Continue" at bounding box center [905, 494] width 142 height 19
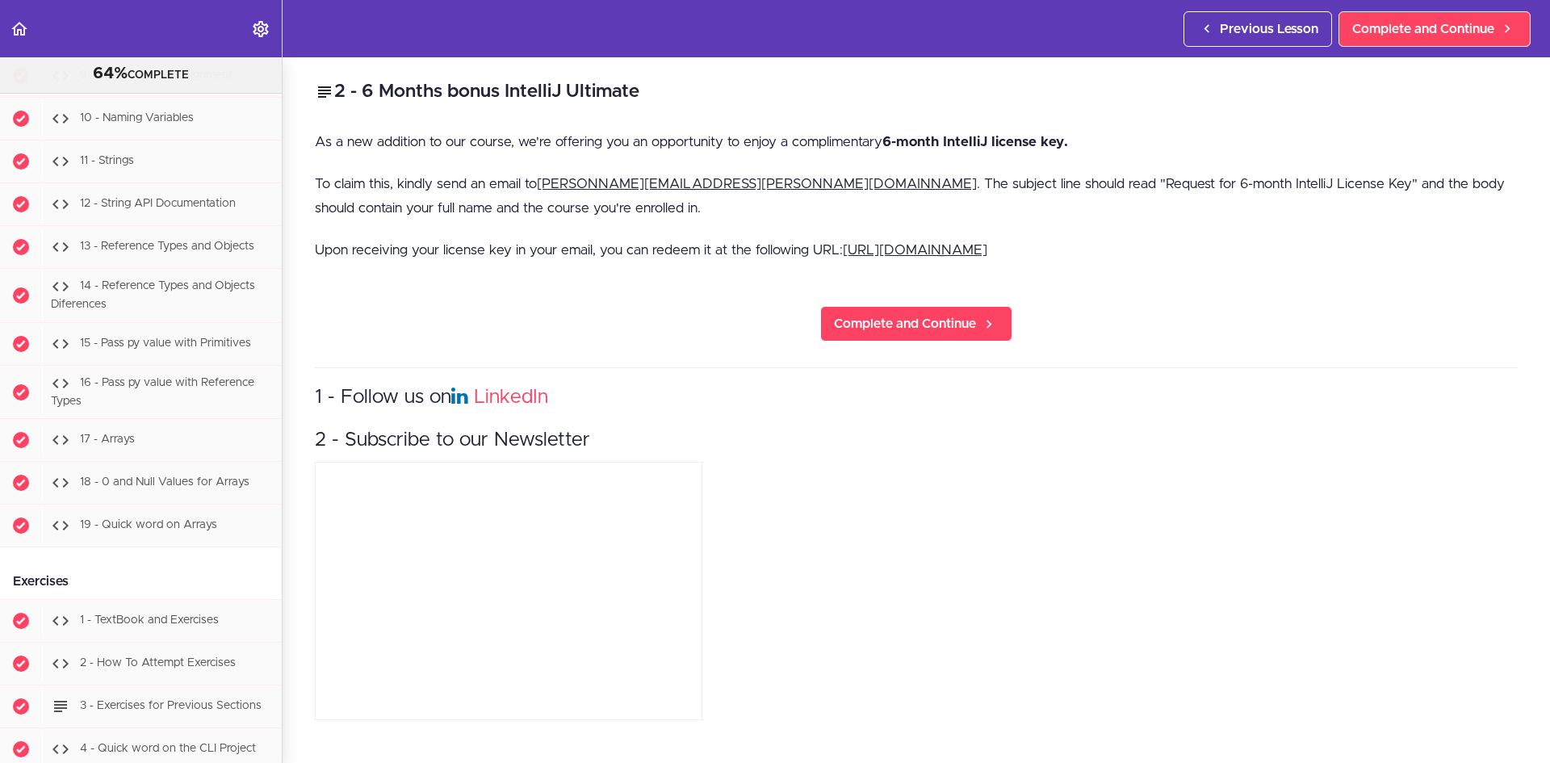
scroll to position [1857, 0]
drag, startPoint x: 539, startPoint y: 187, endPoint x: 653, endPoint y: 179, distance: 114.1
click at [653, 179] on p "To claim this, kindly send an email to [PERSON_NAME][EMAIL_ADDRESS][PERSON_NAME…" at bounding box center [916, 196] width 1203 height 48
click at [616, 209] on p "To claim this, kindly send an email to [PERSON_NAME][EMAIL_ADDRESS][PERSON_NAME…" at bounding box center [916, 196] width 1203 height 48
drag, startPoint x: 540, startPoint y: 187, endPoint x: 738, endPoint y: 180, distance: 197.9
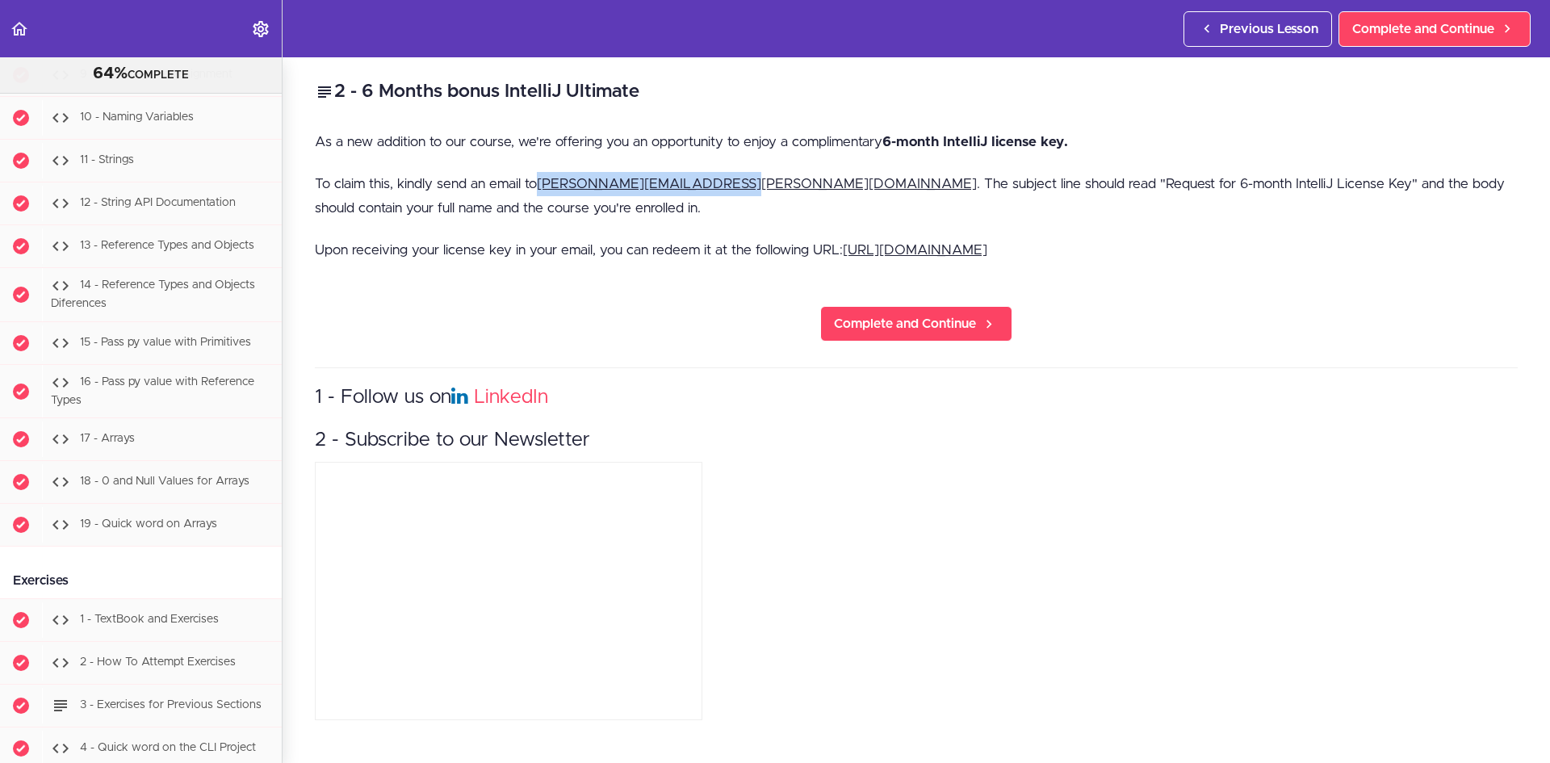
click at [738, 180] on p "To claim this, kindly send an email to [PERSON_NAME][EMAIL_ADDRESS][PERSON_NAME…" at bounding box center [916, 196] width 1203 height 48
copy link "[PERSON_NAME][EMAIL_ADDRESS][PERSON_NAME][DOMAIN_NAME]"
click at [956, 329] on span "Complete and Continue" at bounding box center [905, 323] width 142 height 19
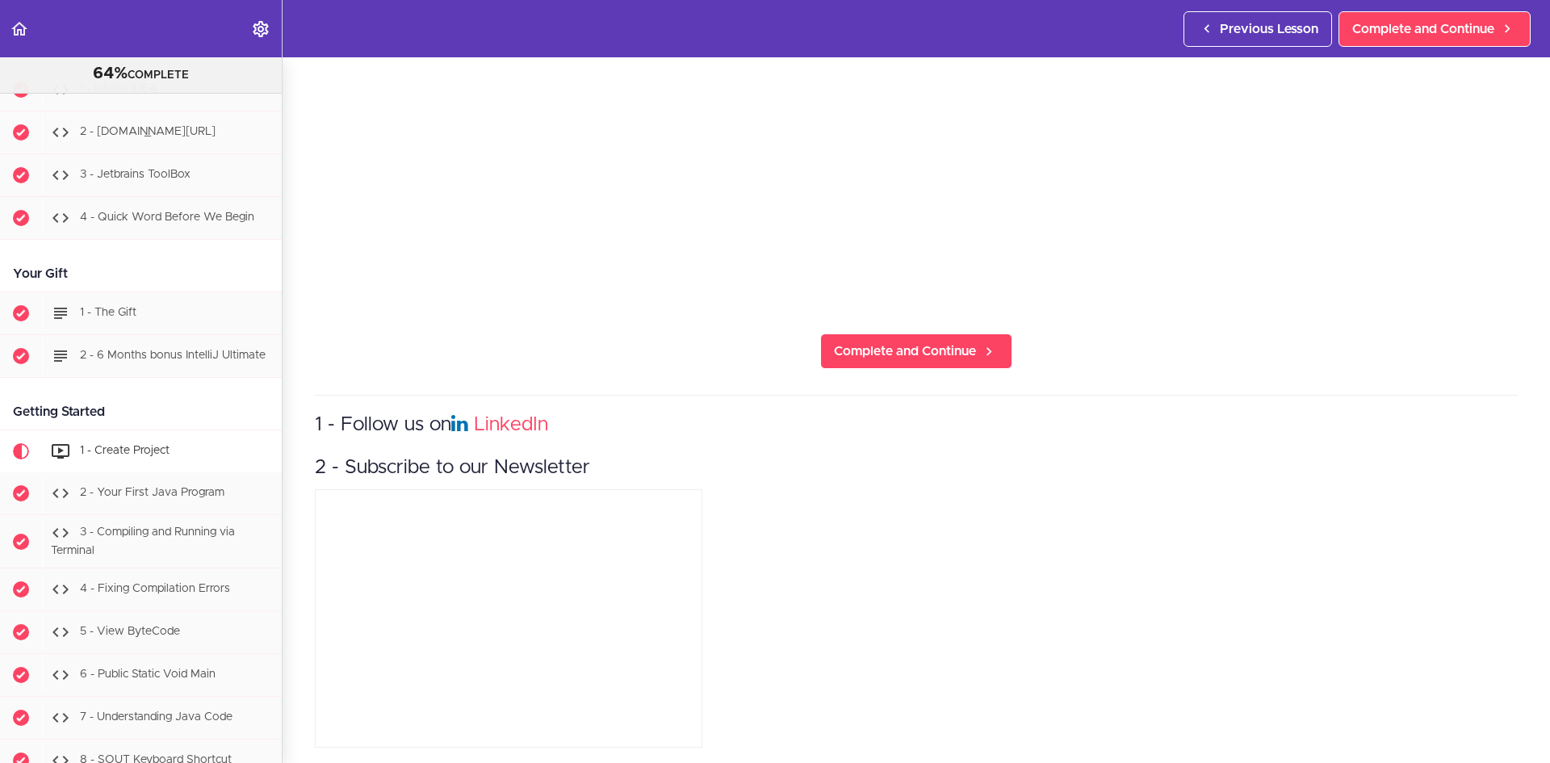
scroll to position [1271, 0]
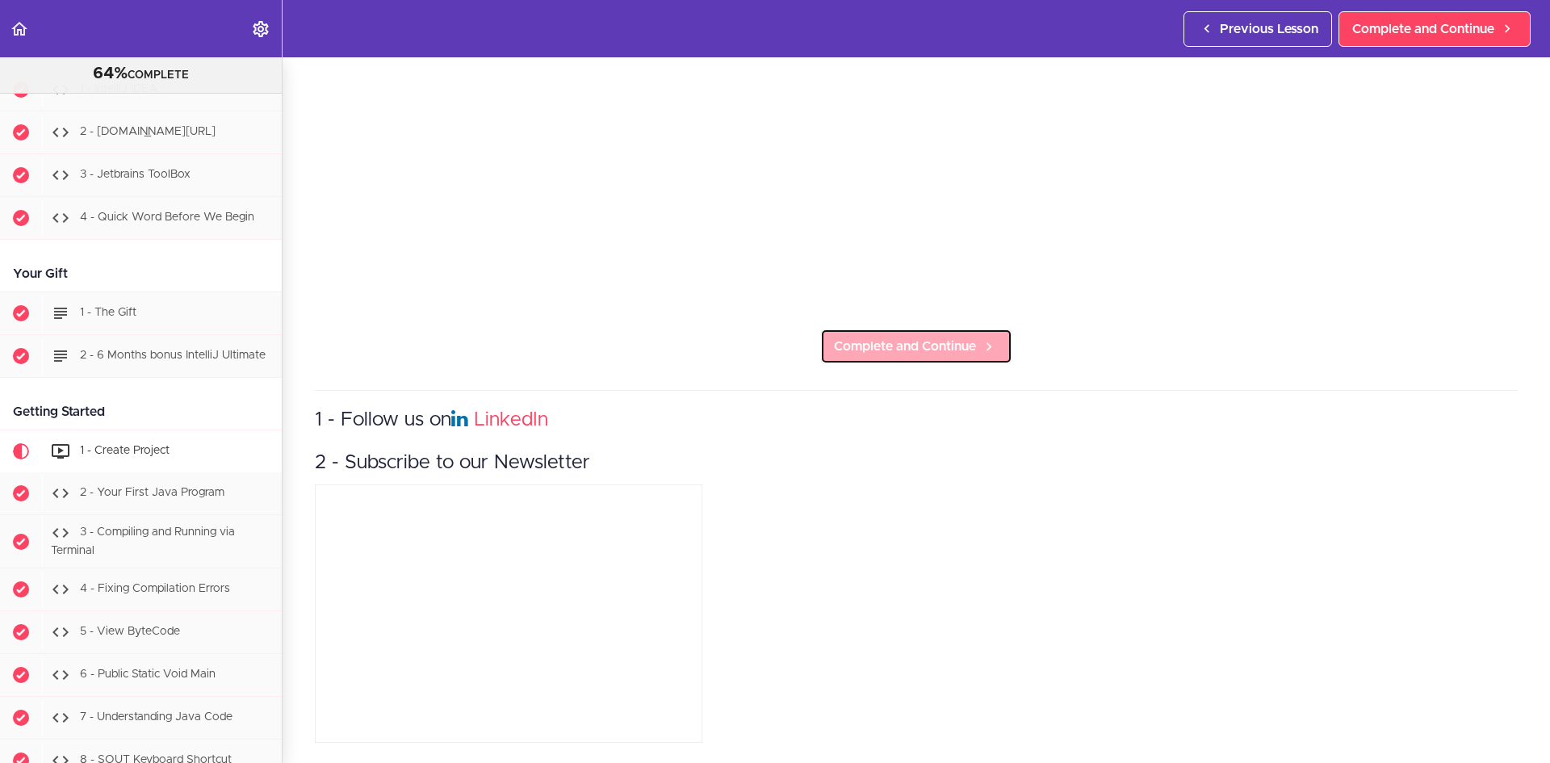
click at [937, 340] on span "Complete and Continue" at bounding box center [905, 346] width 142 height 19
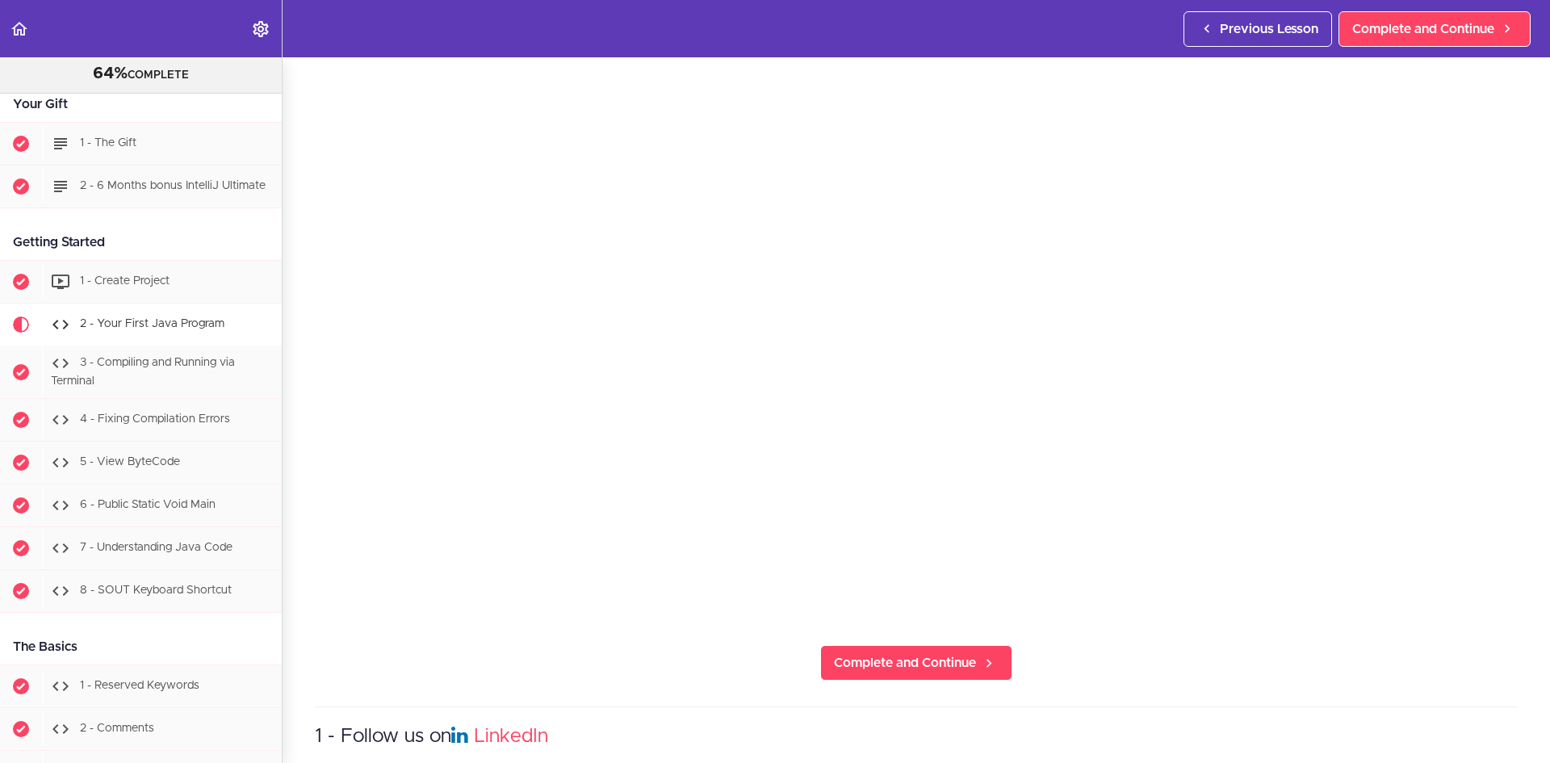
scroll to position [846, 0]
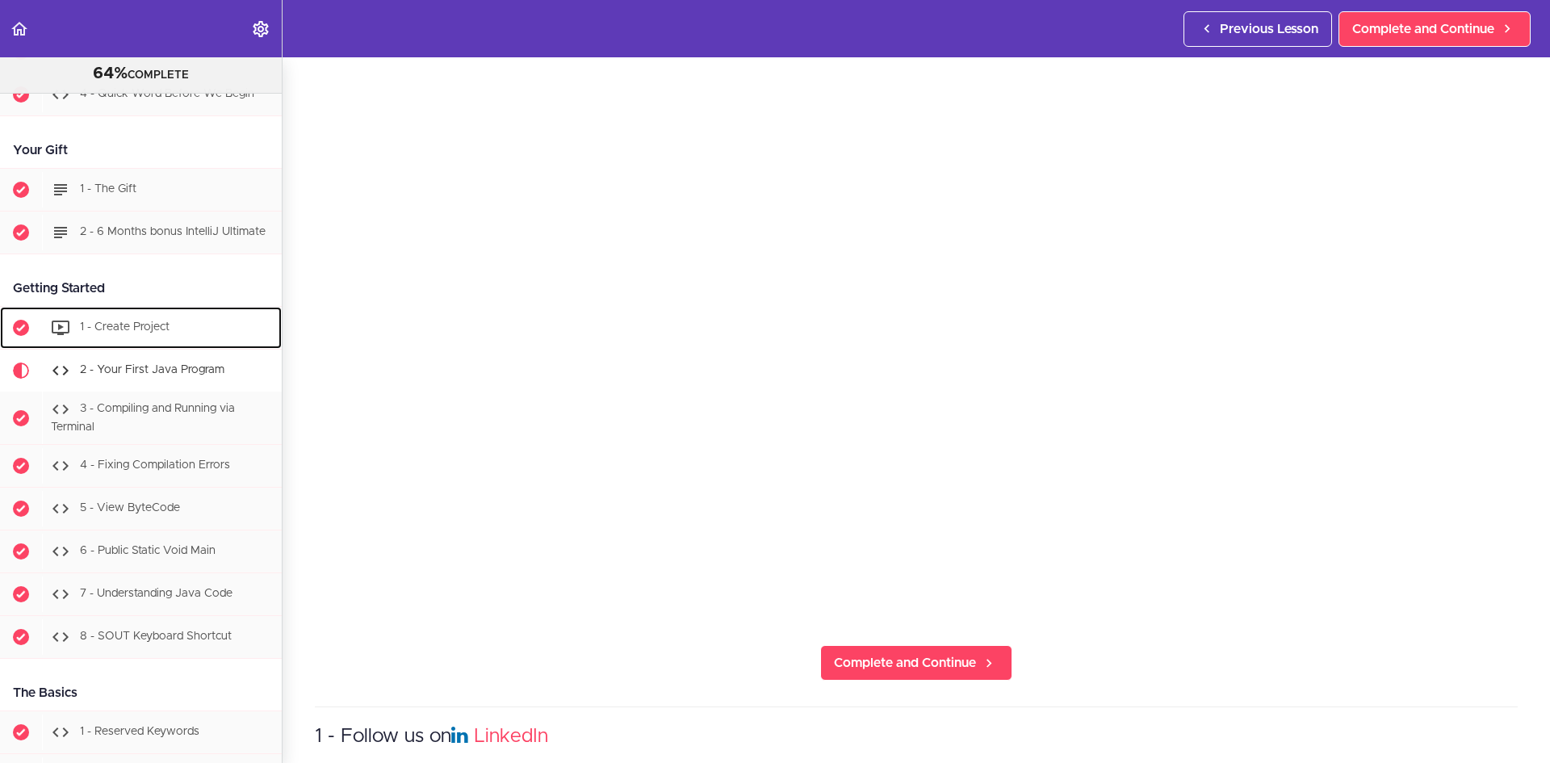
click at [160, 333] on span "1 - Create Project" at bounding box center [125, 326] width 90 height 11
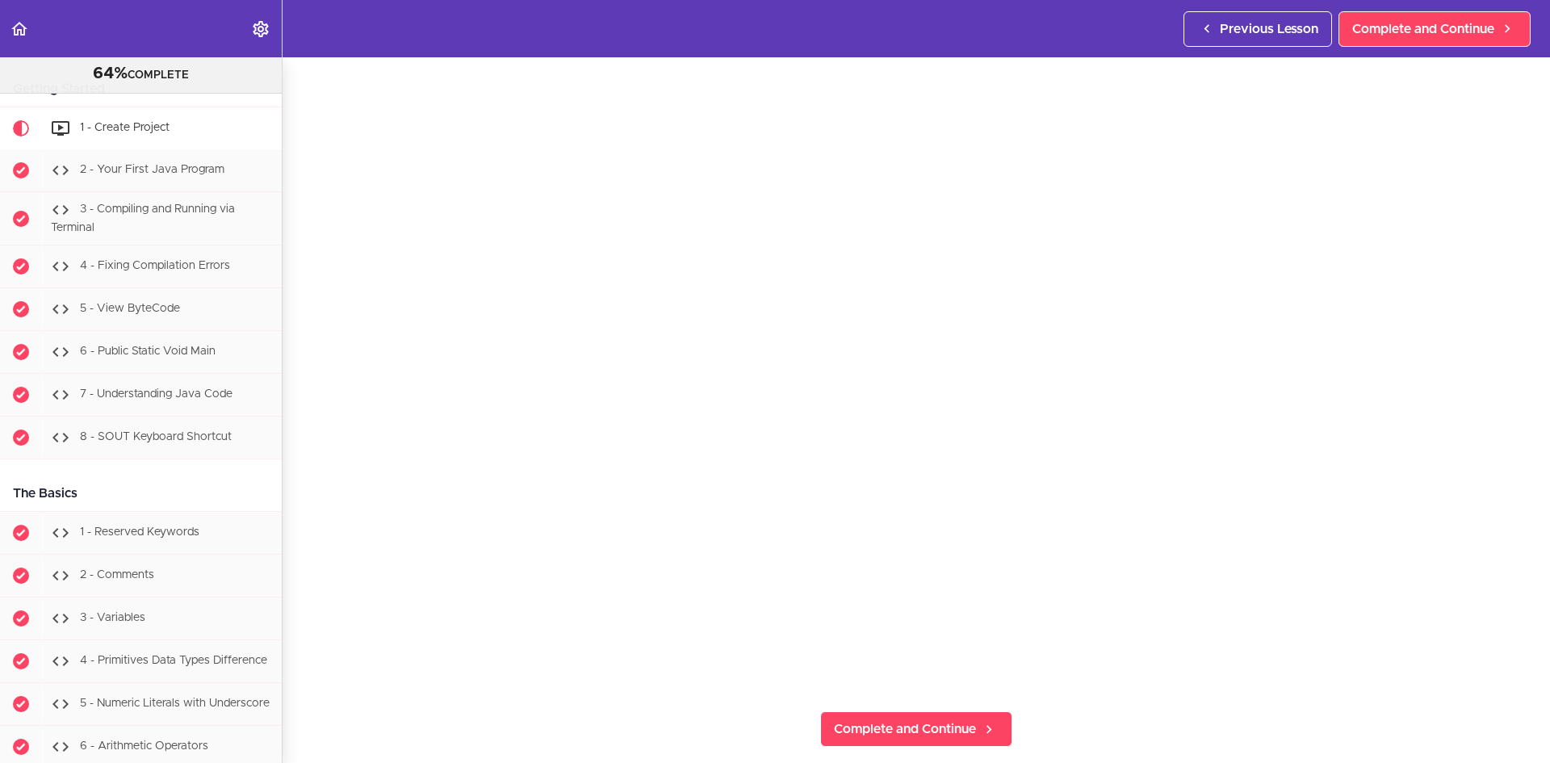
scroll to position [1271, 0]
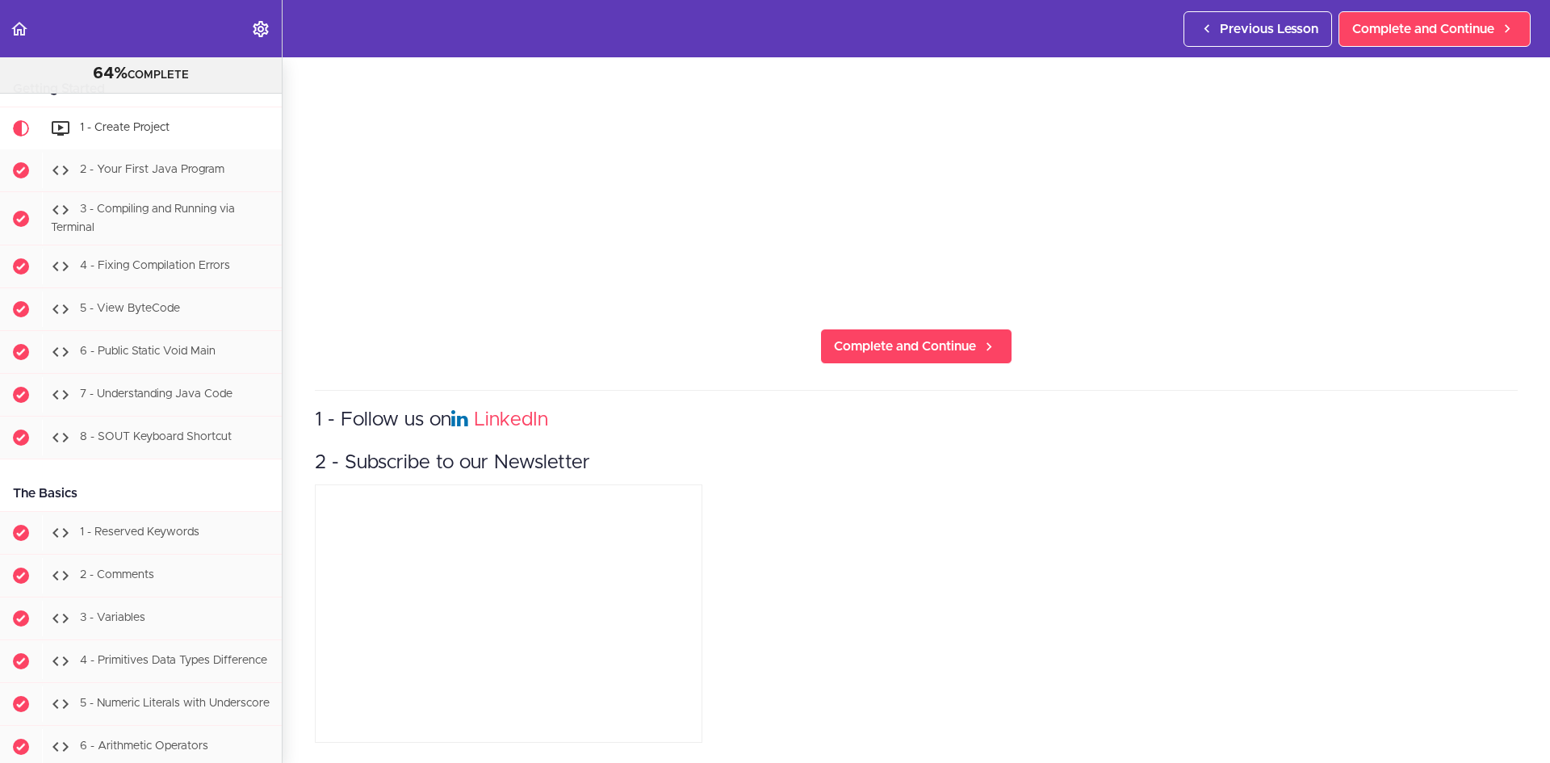
click at [969, 351] on section "Java Master Class 64% COMPLETE Course Intro 1 - Intro 2 - Practice Practice Pra…" at bounding box center [775, 410] width 1550 height 706
click at [979, 338] on icon at bounding box center [988, 346] width 19 height 17
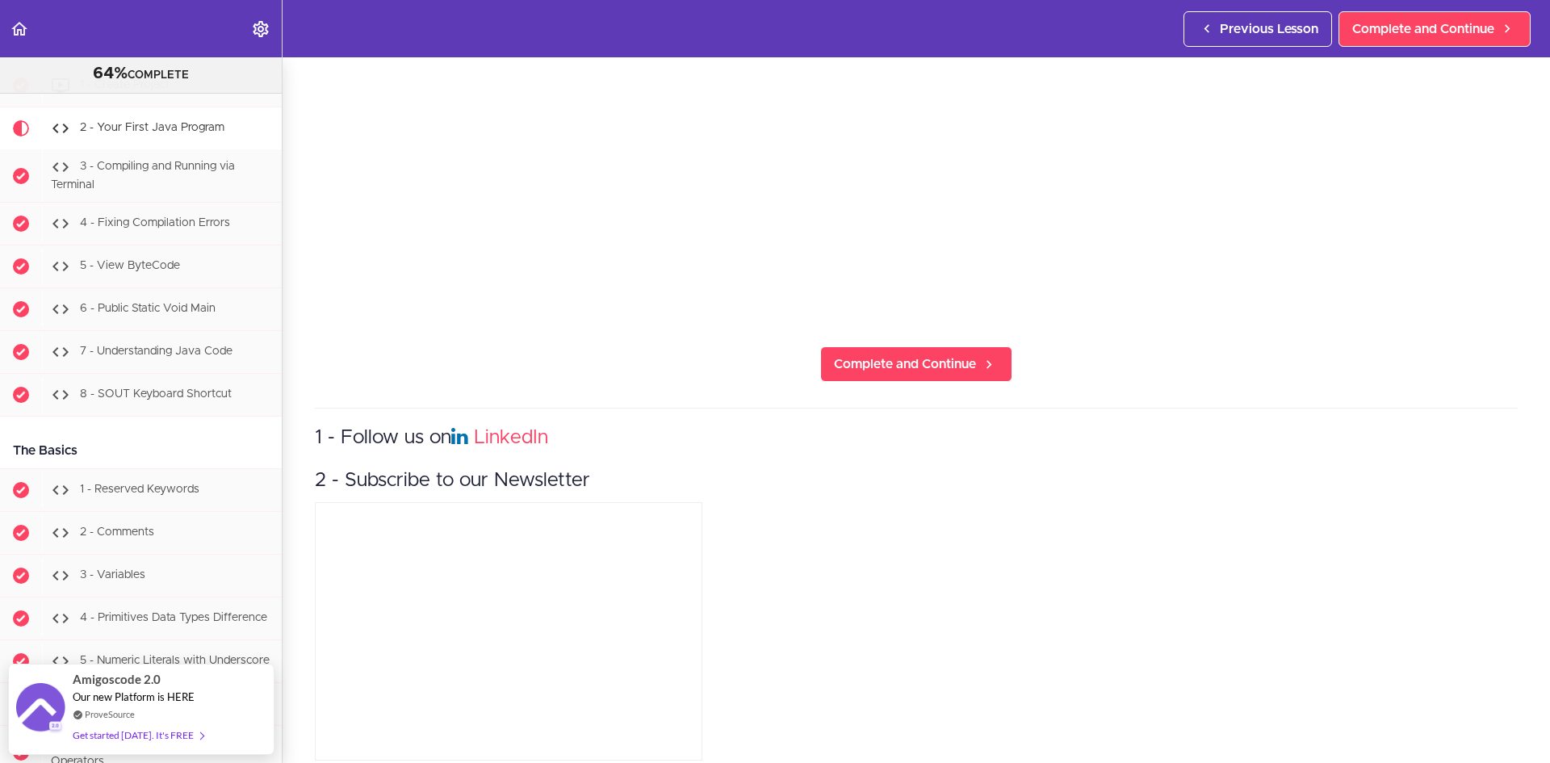
scroll to position [510, 0]
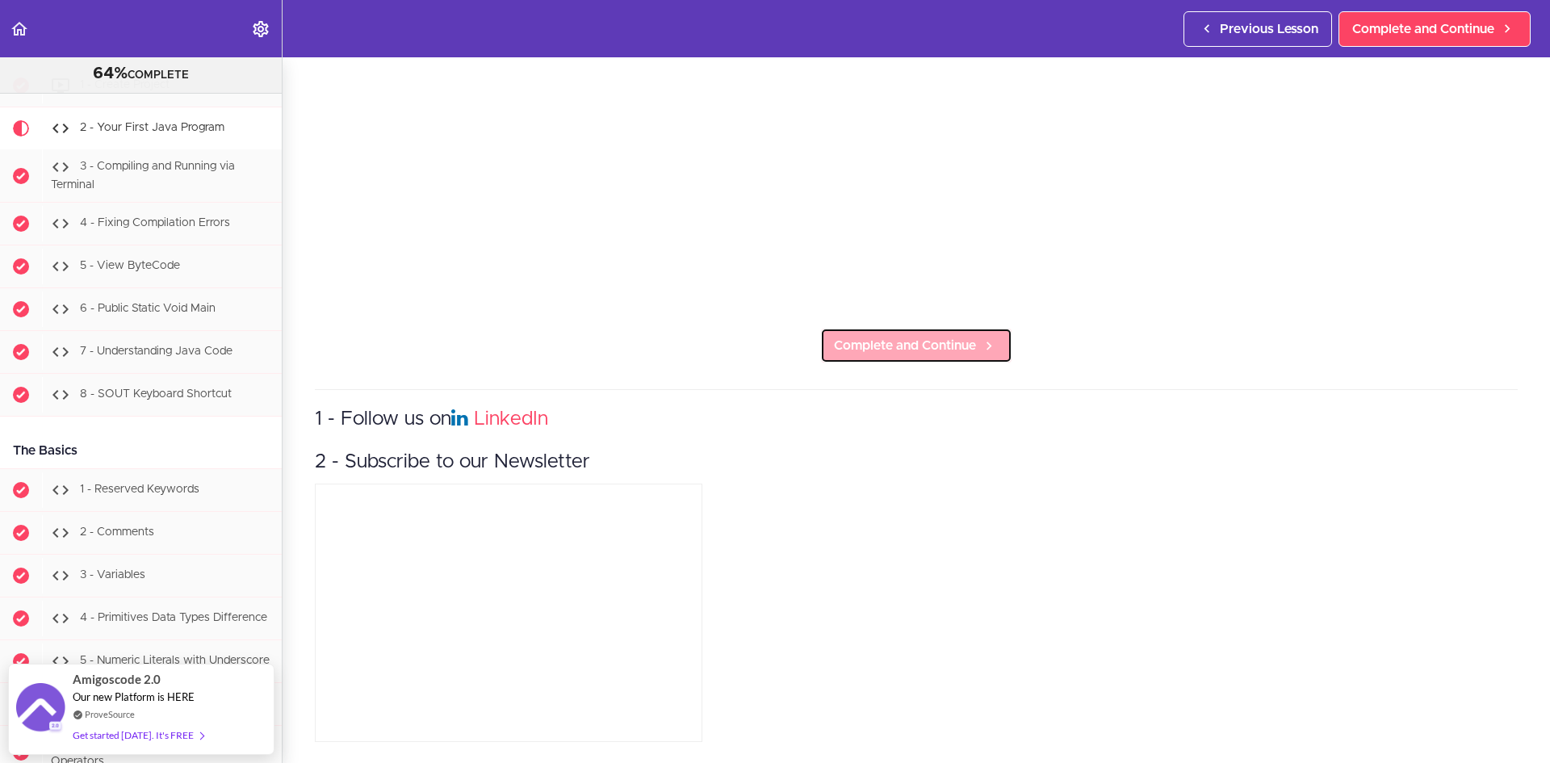
click at [952, 338] on span "Complete and Continue" at bounding box center [905, 345] width 142 height 19
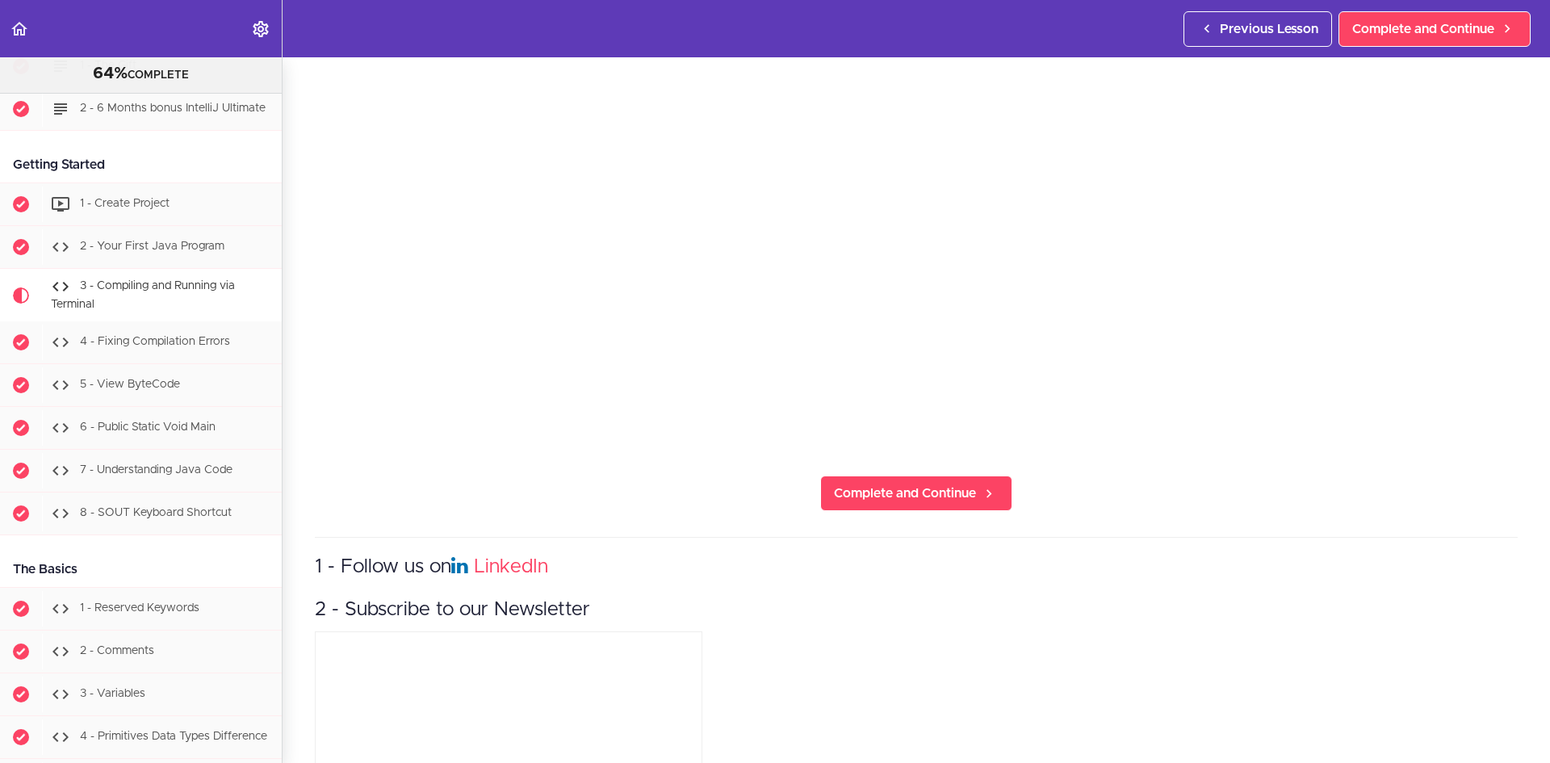
scroll to position [404, 0]
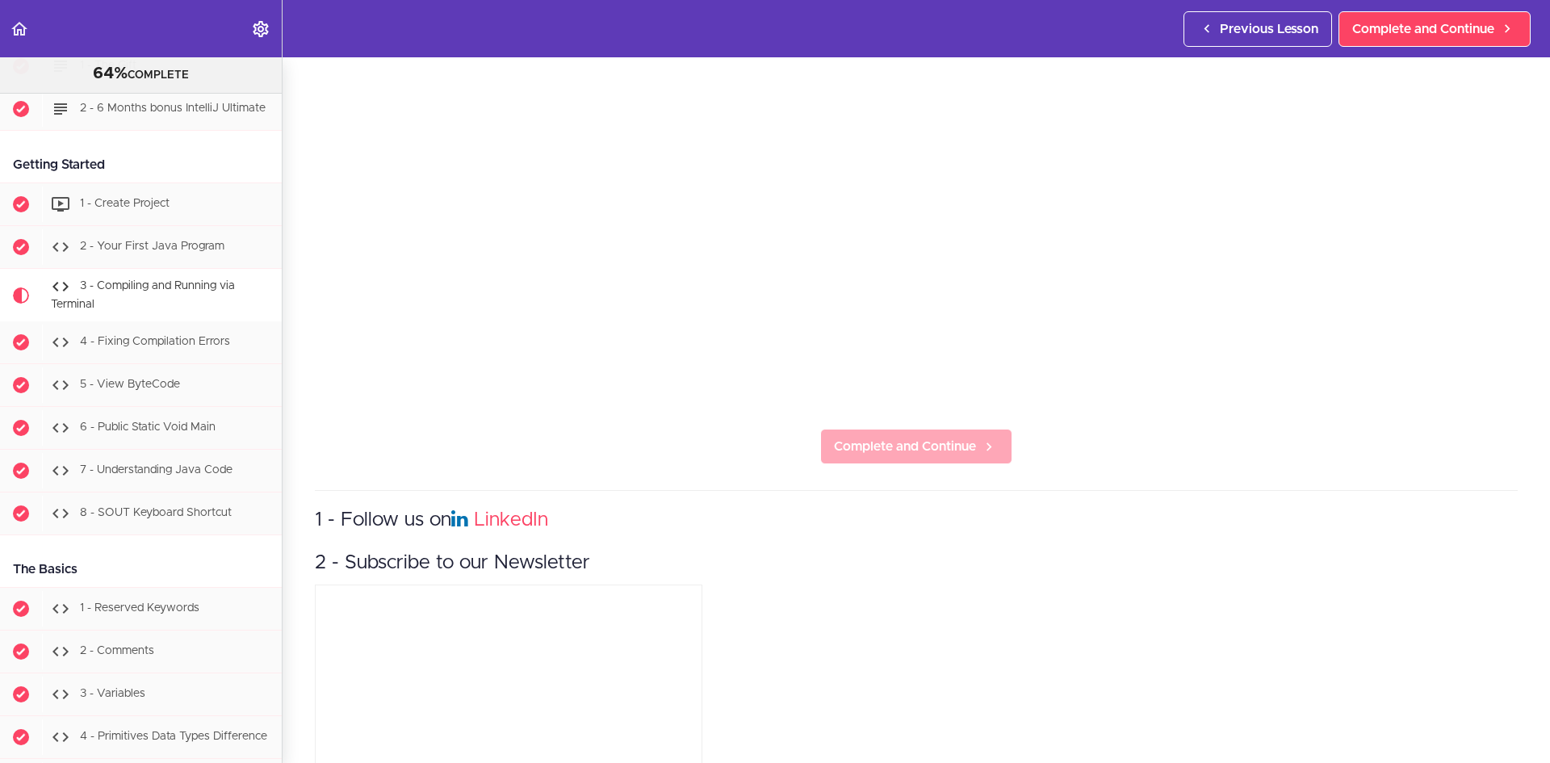
drag, startPoint x: 957, startPoint y: 458, endPoint x: 962, endPoint y: 450, distance: 9.9
click at [958, 455] on section "Java Master Class 64% COMPLETE Course Intro 1 - Intro 2 - Practice Practice Pra…" at bounding box center [775, 410] width 1550 height 706
click at [962, 450] on link "Complete and Continue" at bounding box center [916, 447] width 192 height 36
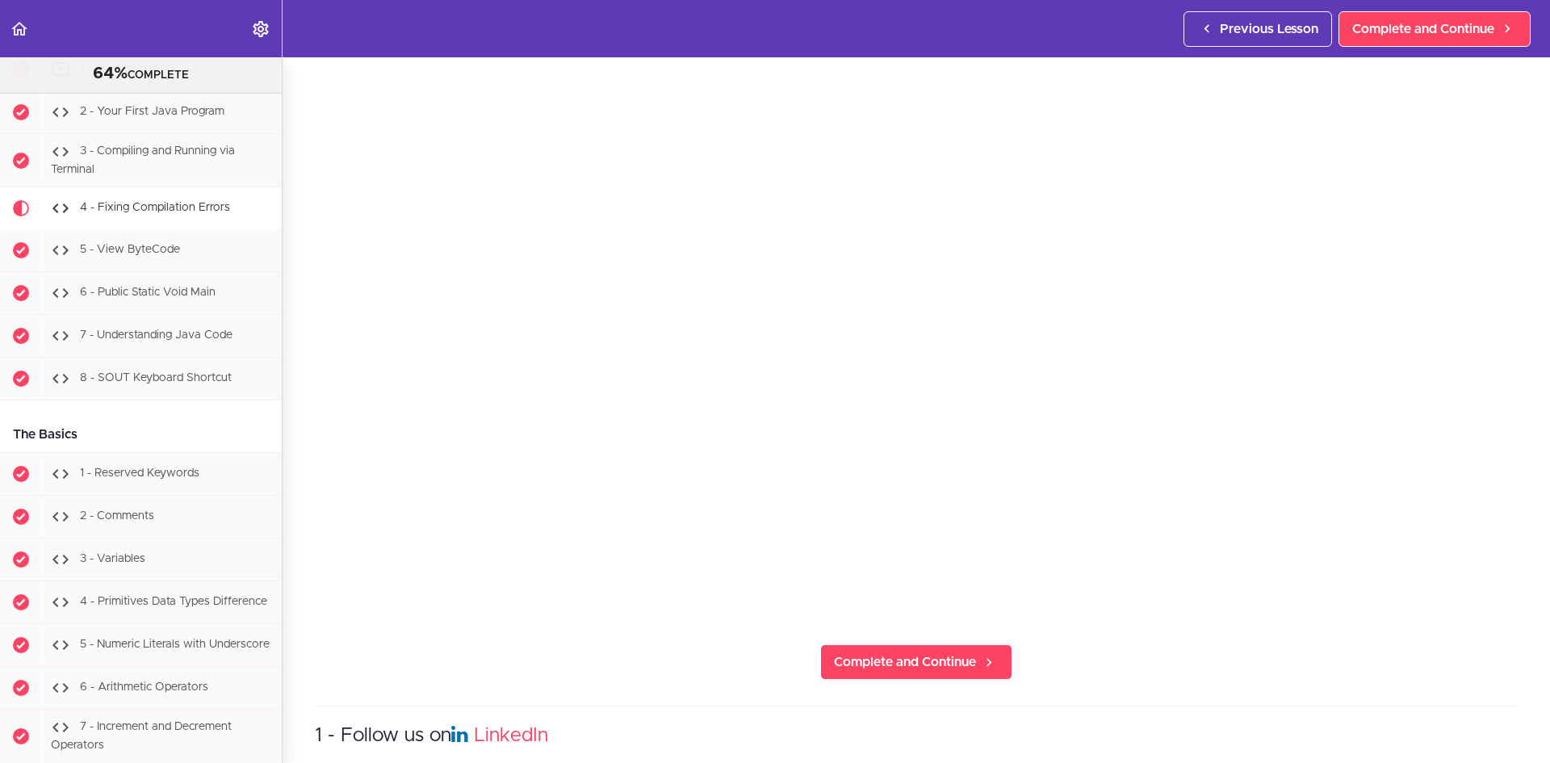
scroll to position [242, 0]
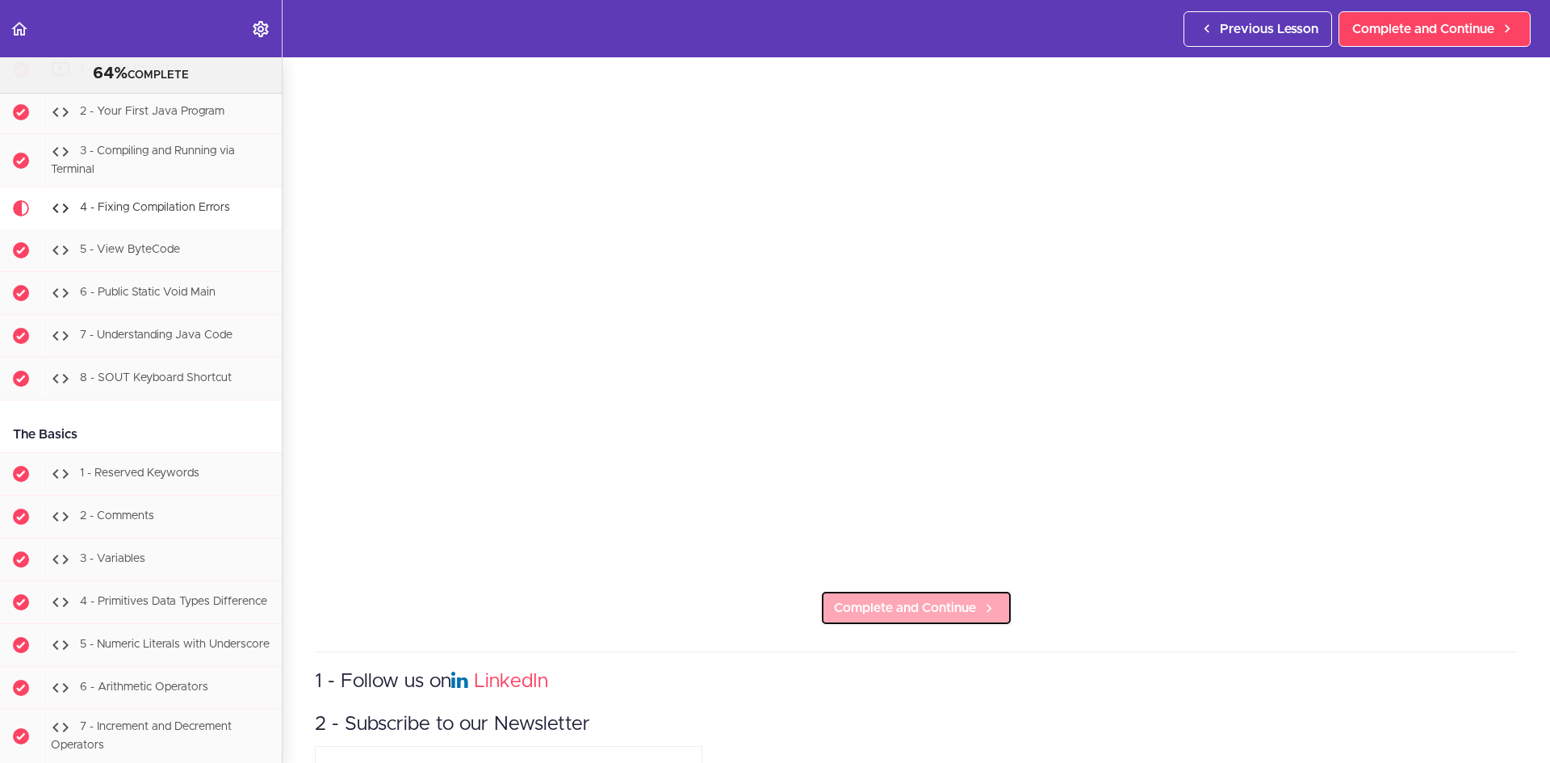
click at [982, 600] on icon at bounding box center [988, 608] width 19 height 17
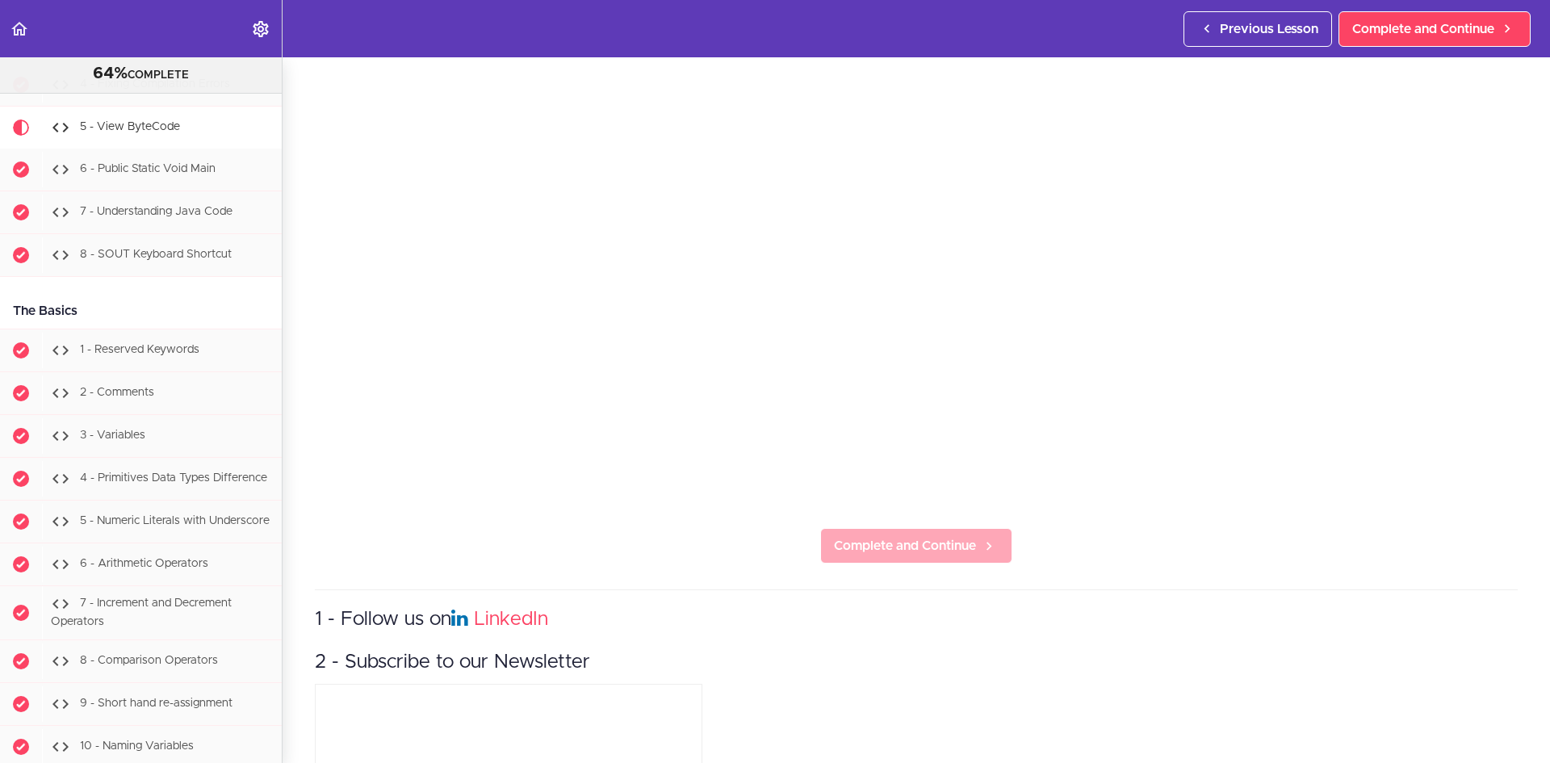
scroll to position [323, 0]
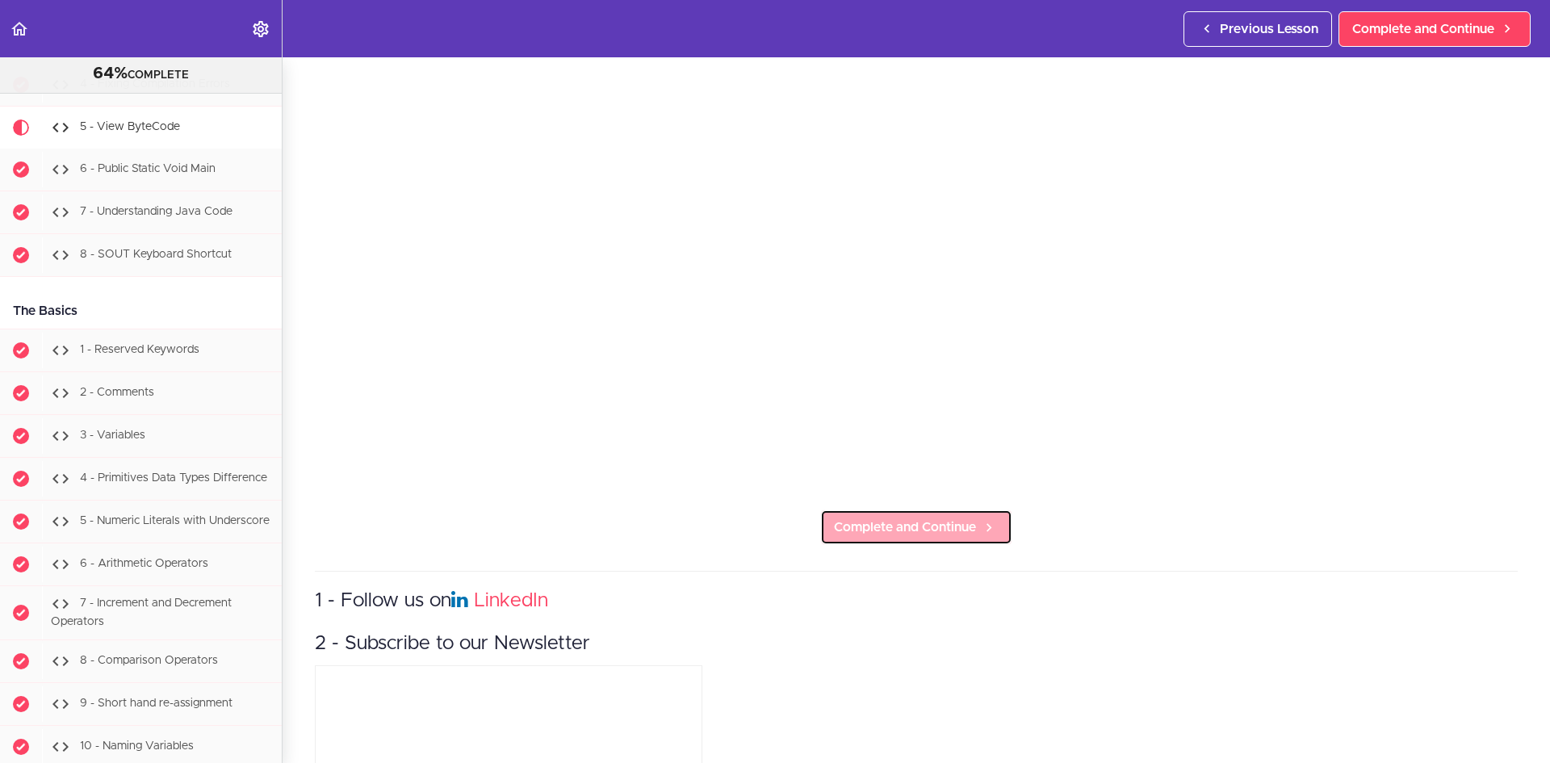
click at [944, 518] on span "Complete and Continue" at bounding box center [905, 527] width 142 height 19
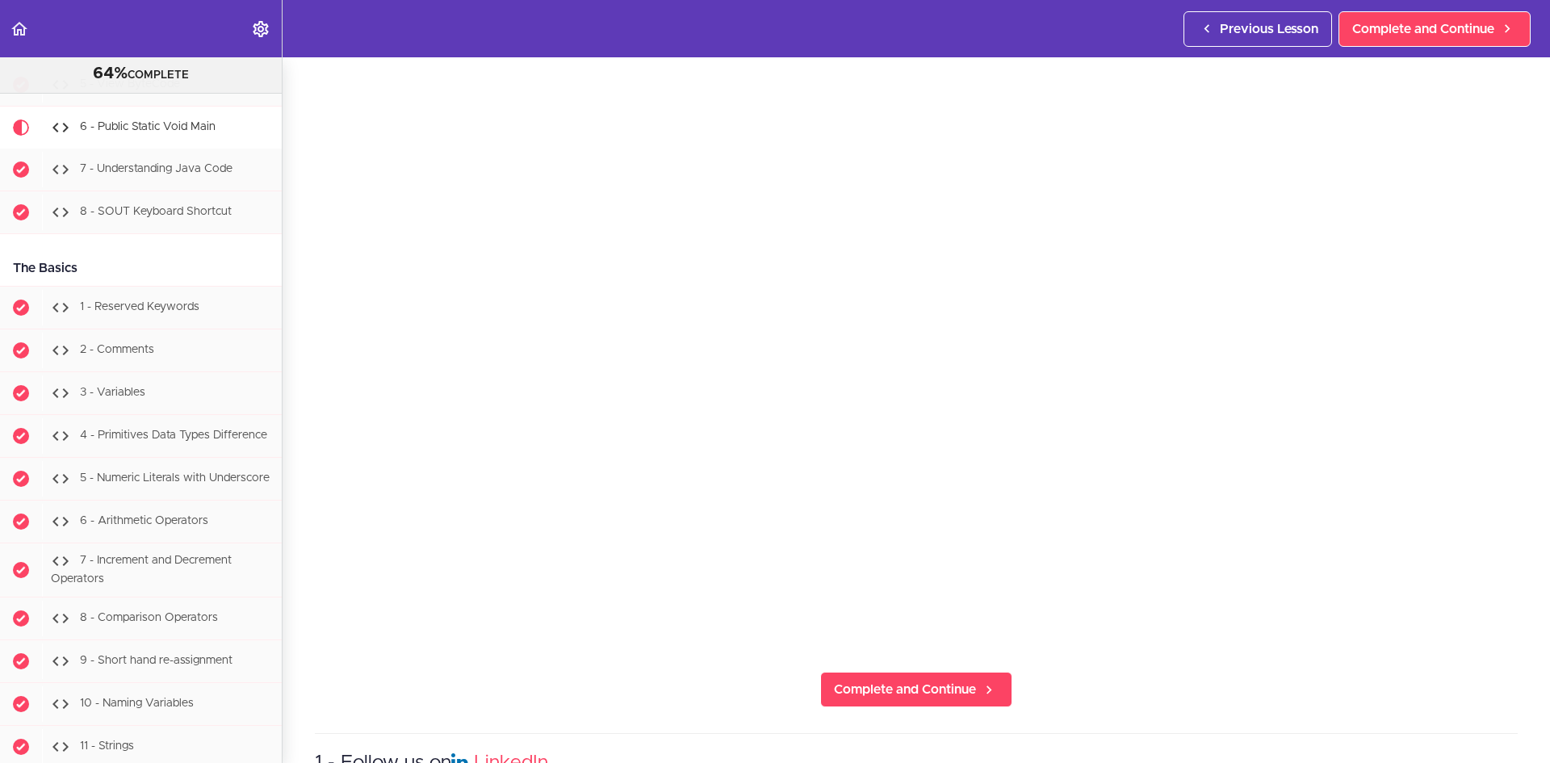
scroll to position [161, 0]
click at [925, 682] on span "Complete and Continue" at bounding box center [905, 688] width 142 height 19
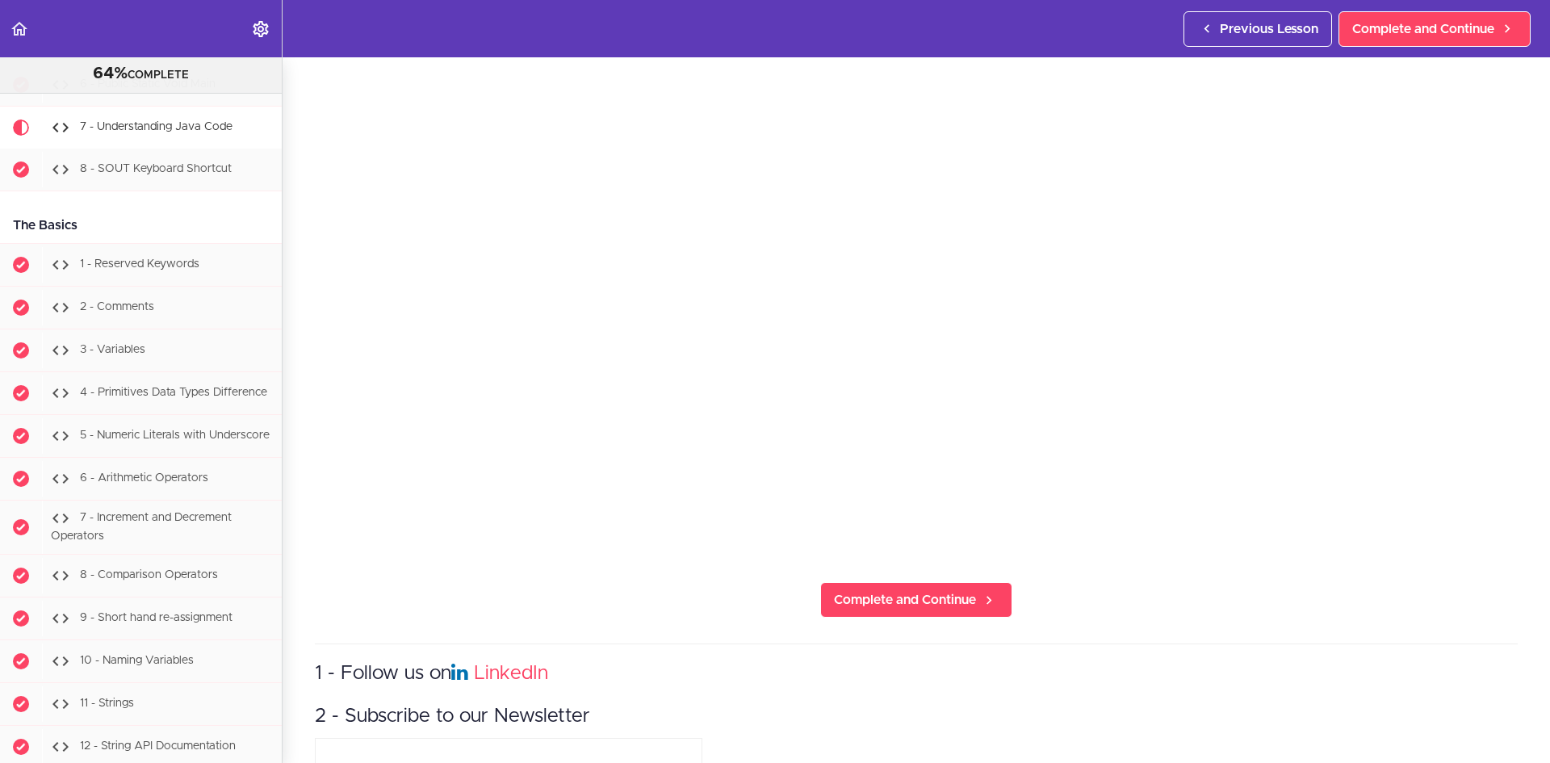
scroll to position [323, 0]
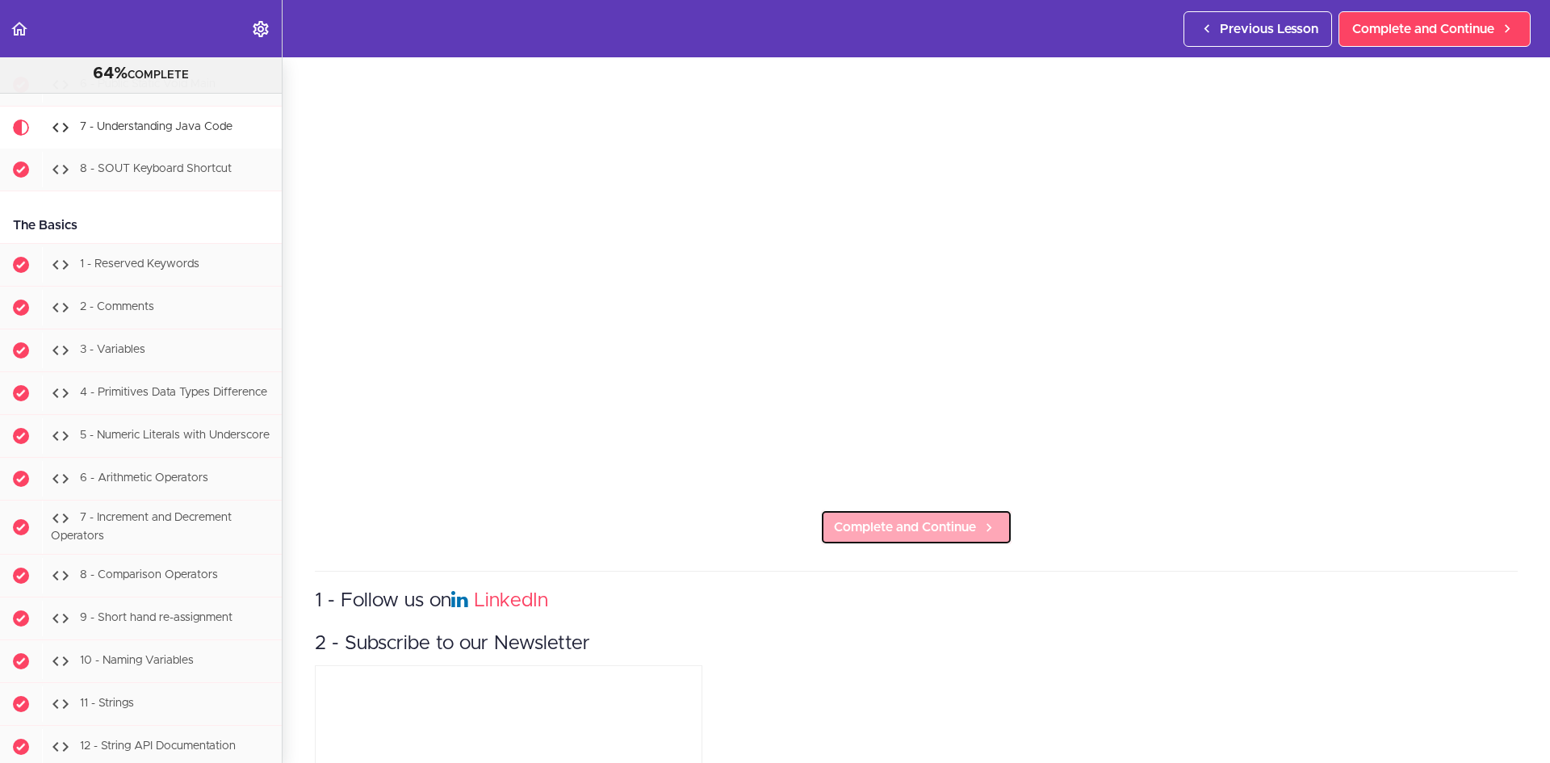
click at [999, 515] on link "Complete and Continue" at bounding box center [916, 527] width 192 height 36
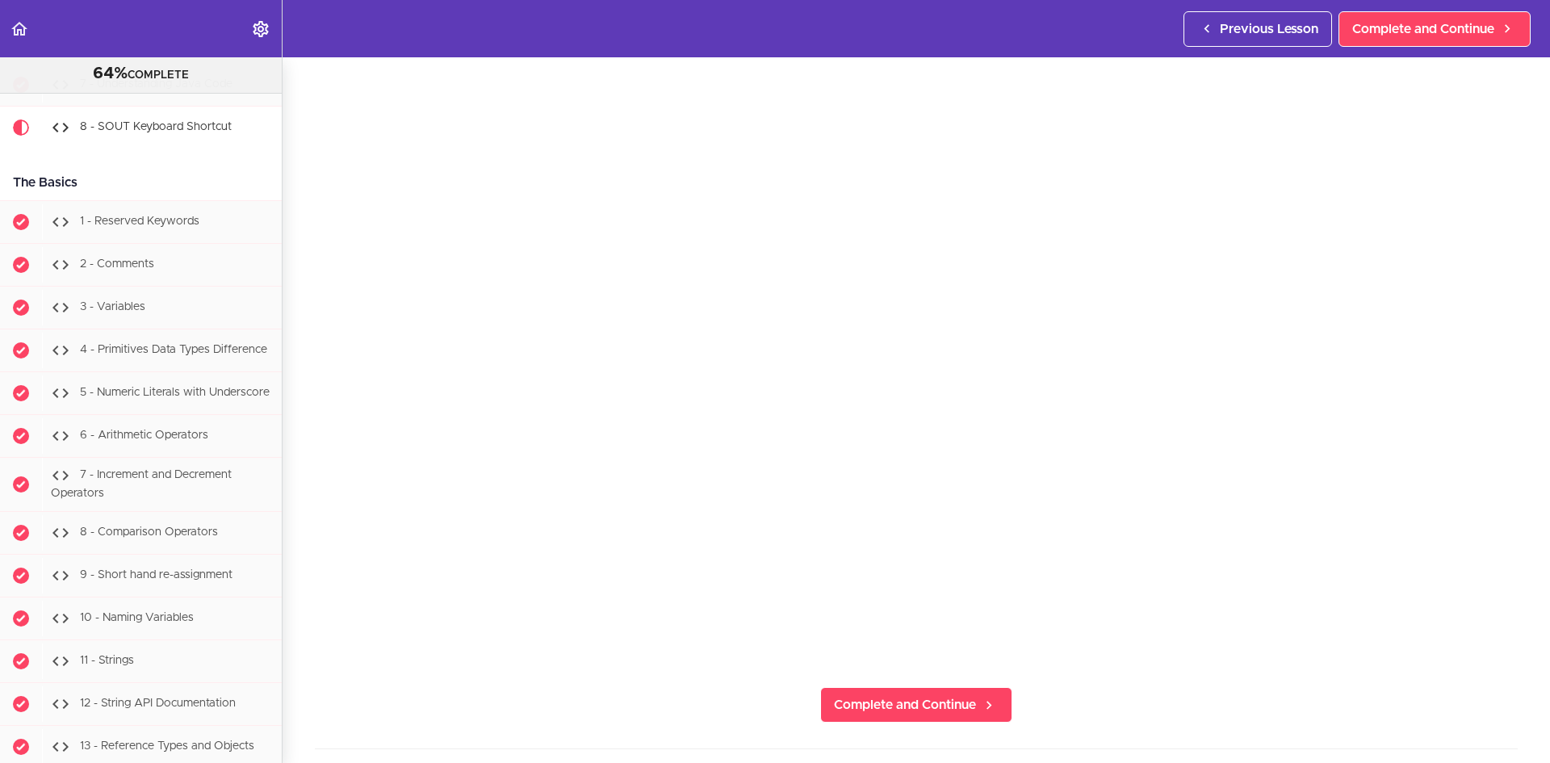
scroll to position [226, 0]
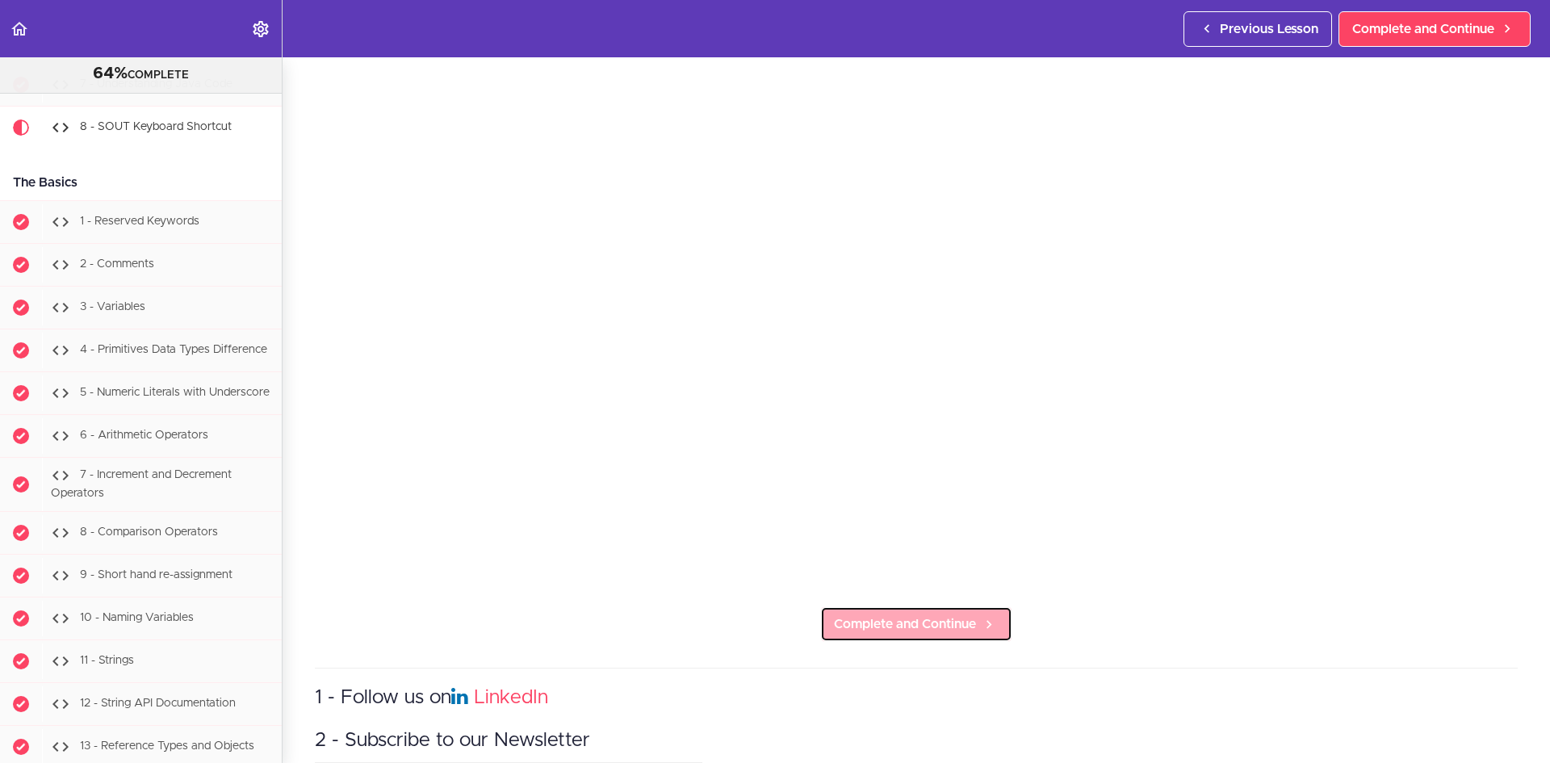
click at [954, 619] on span "Complete and Continue" at bounding box center [905, 623] width 142 height 19
